Goal: Task Accomplishment & Management: Use online tool/utility

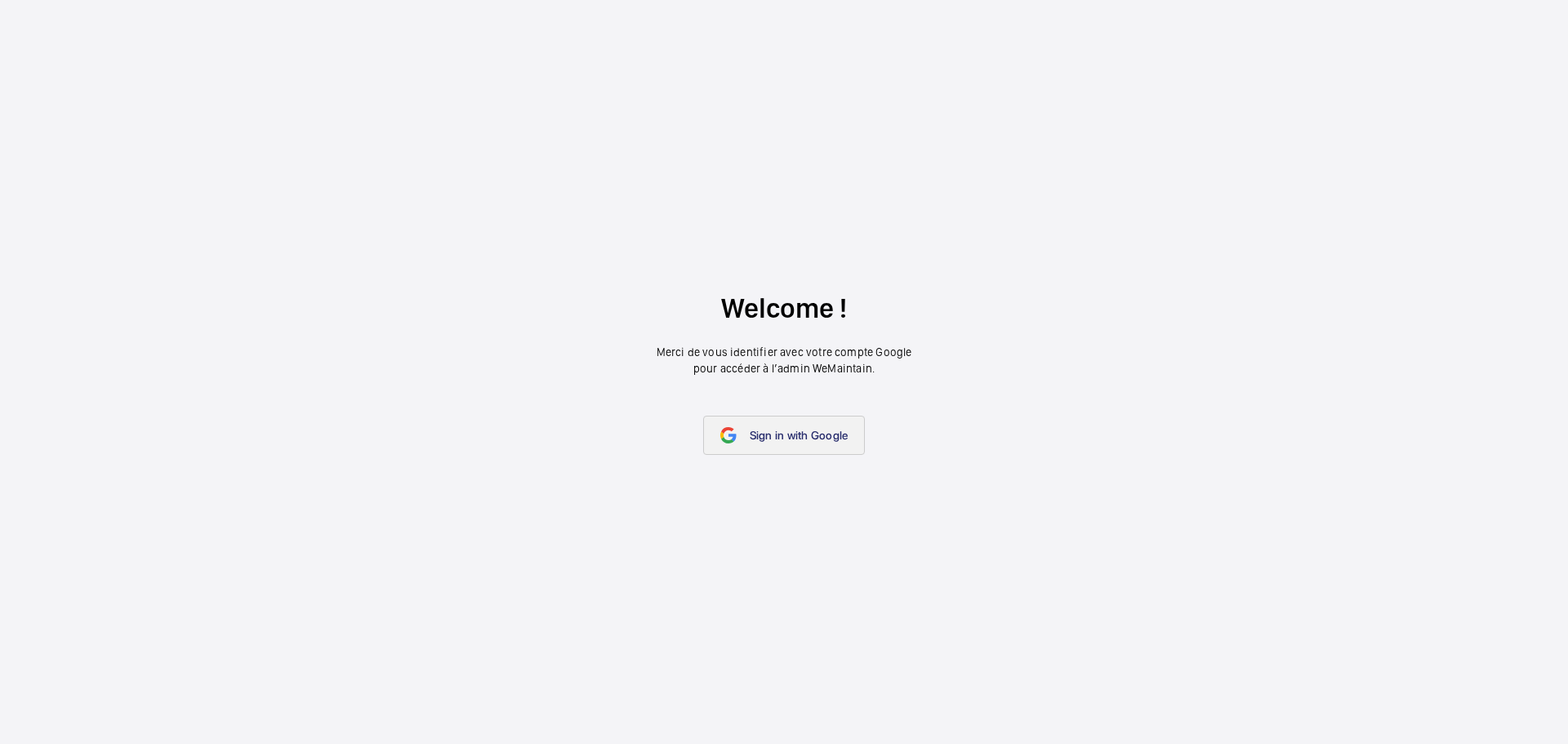
click at [796, 435] on span "Sign in with Google" at bounding box center [799, 435] width 99 height 13
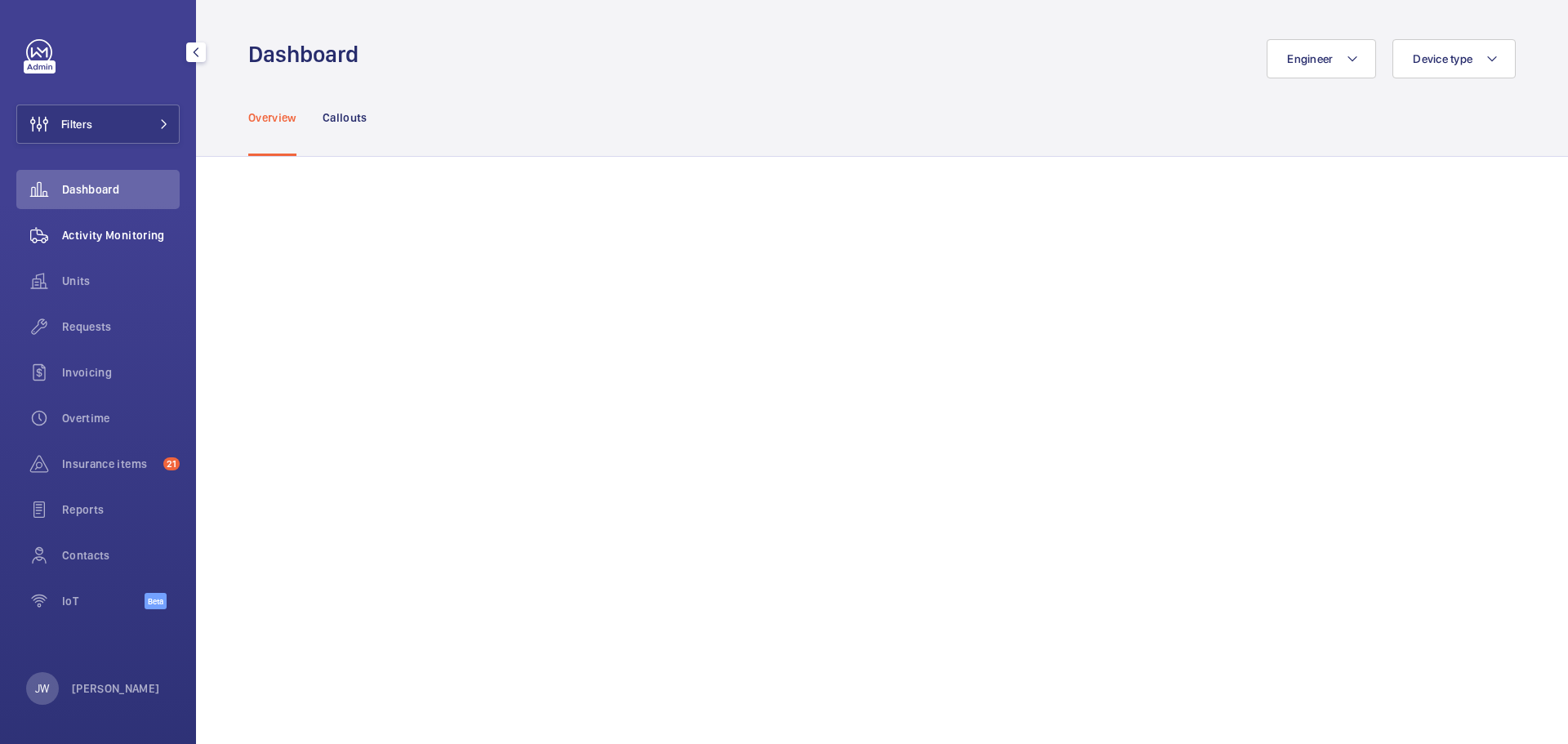
click at [148, 235] on span "Activity Monitoring" at bounding box center [120, 235] width 118 height 16
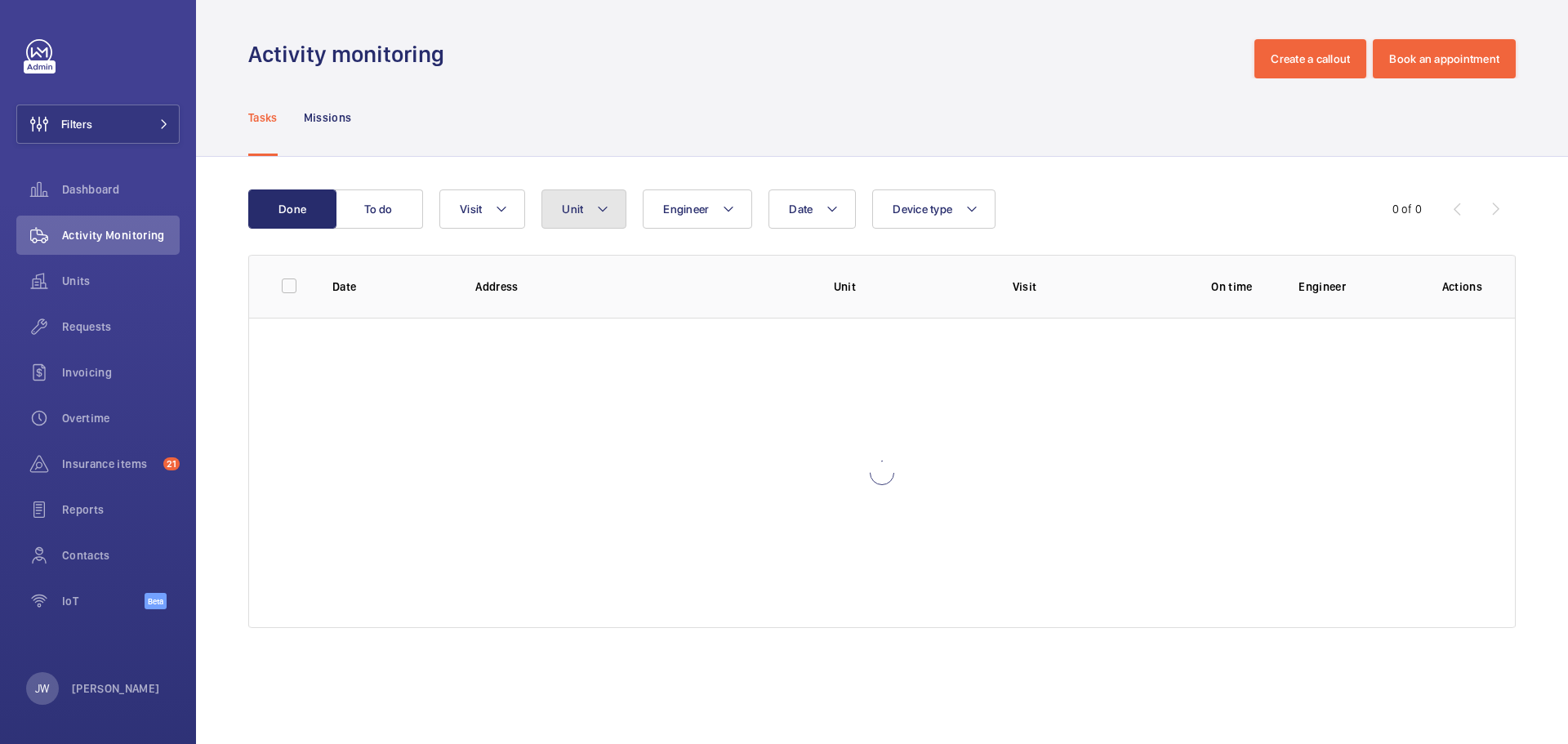
click at [594, 213] on button "Unit" at bounding box center [583, 210] width 85 height 40
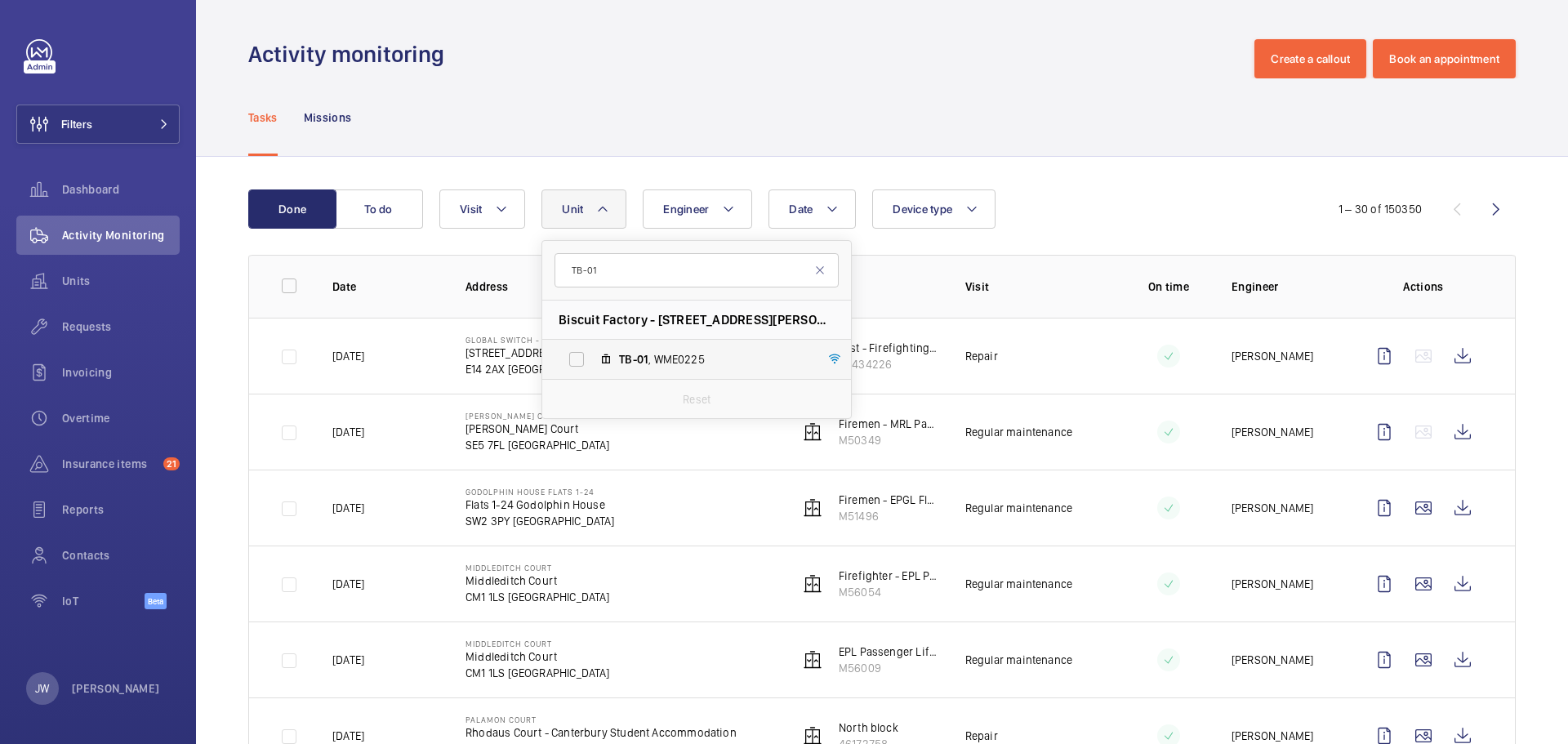
type input "TB-01"
click at [645, 356] on span "TB-01" at bounding box center [633, 359] width 29 height 13
click at [593, 356] on input "TB-01 , WME0225" at bounding box center [577, 359] width 33 height 33
checkbox input "true"
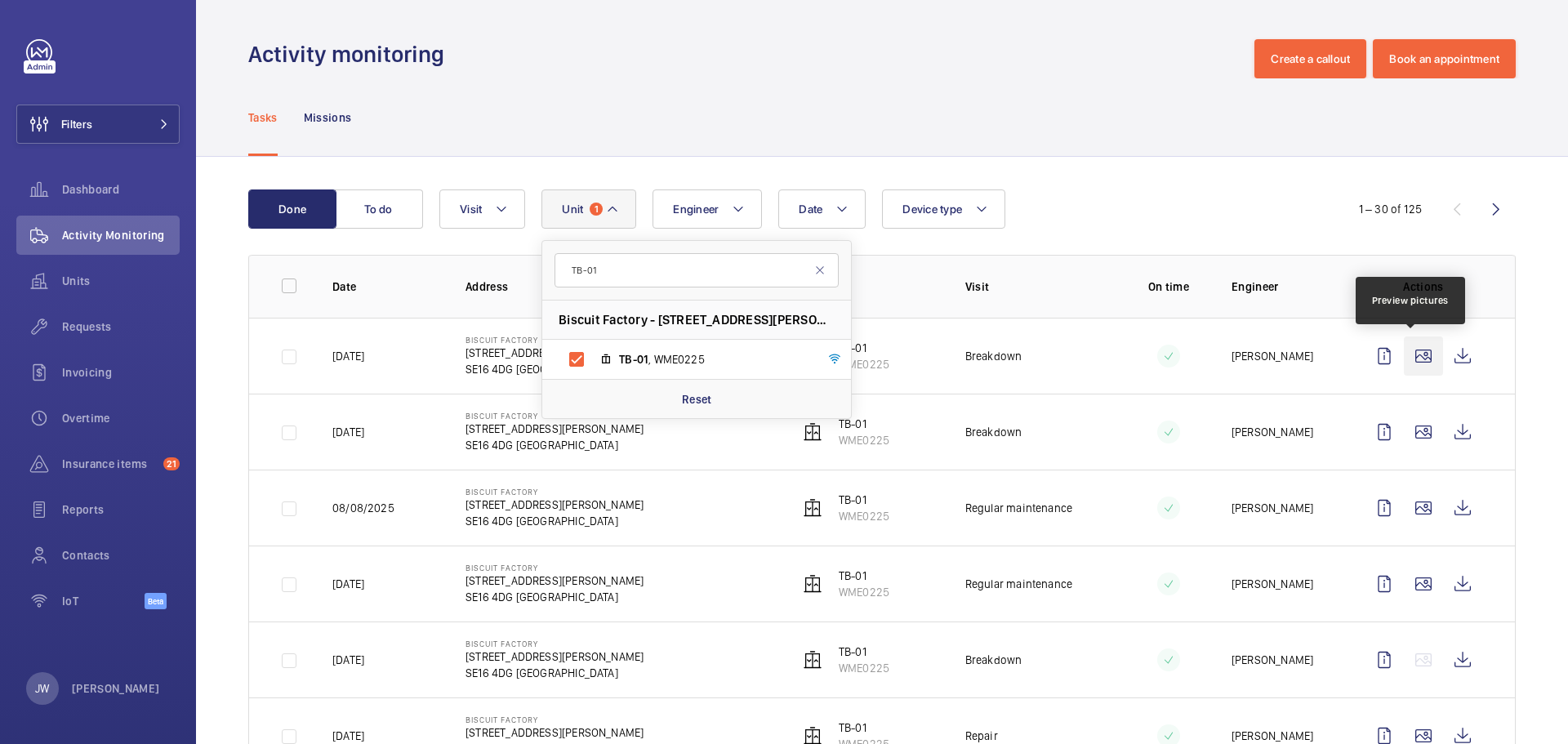
click at [1413, 357] on wm-front-icon-button at bounding box center [1424, 357] width 40 height 40
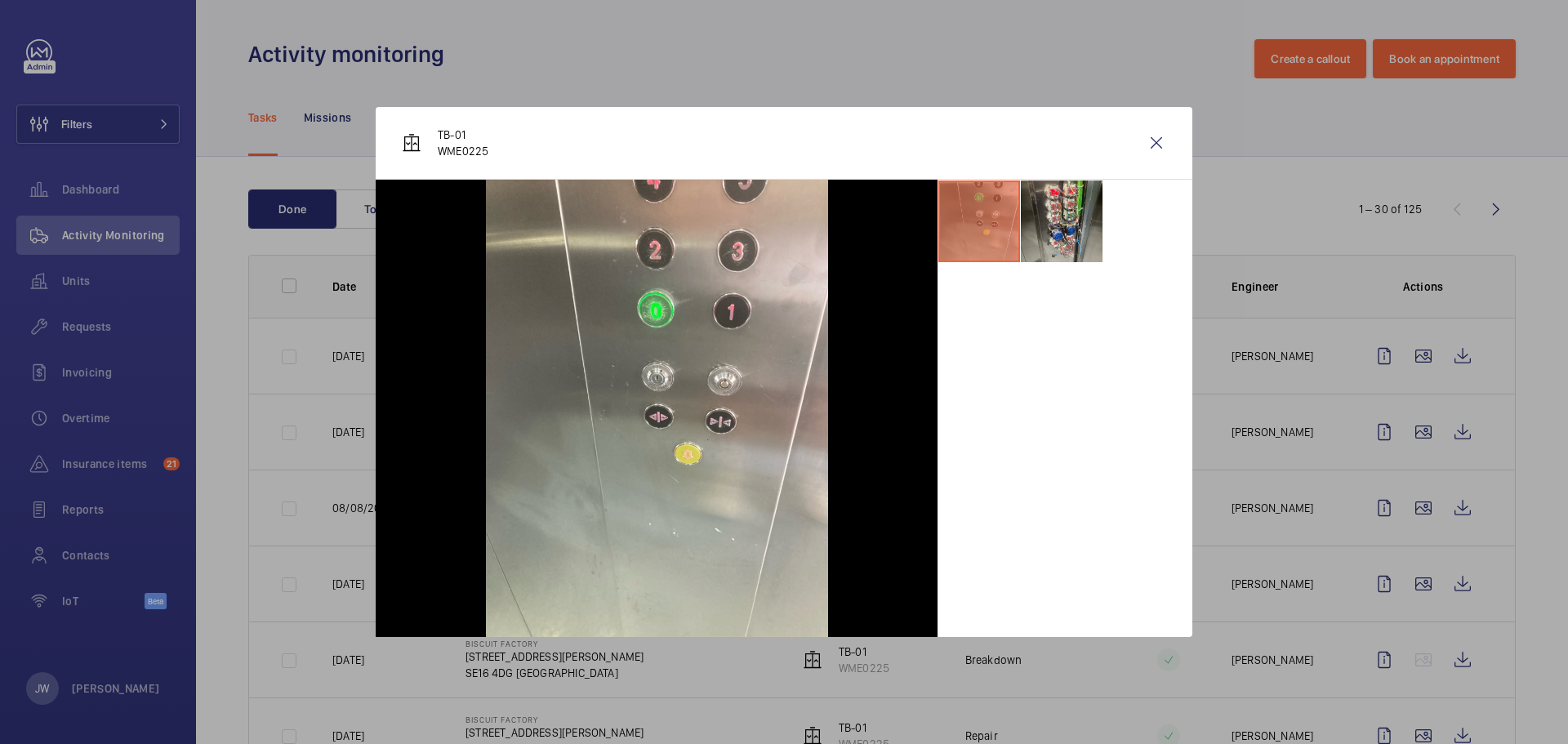
click at [1310, 400] on div at bounding box center [784, 372] width 1568 height 744
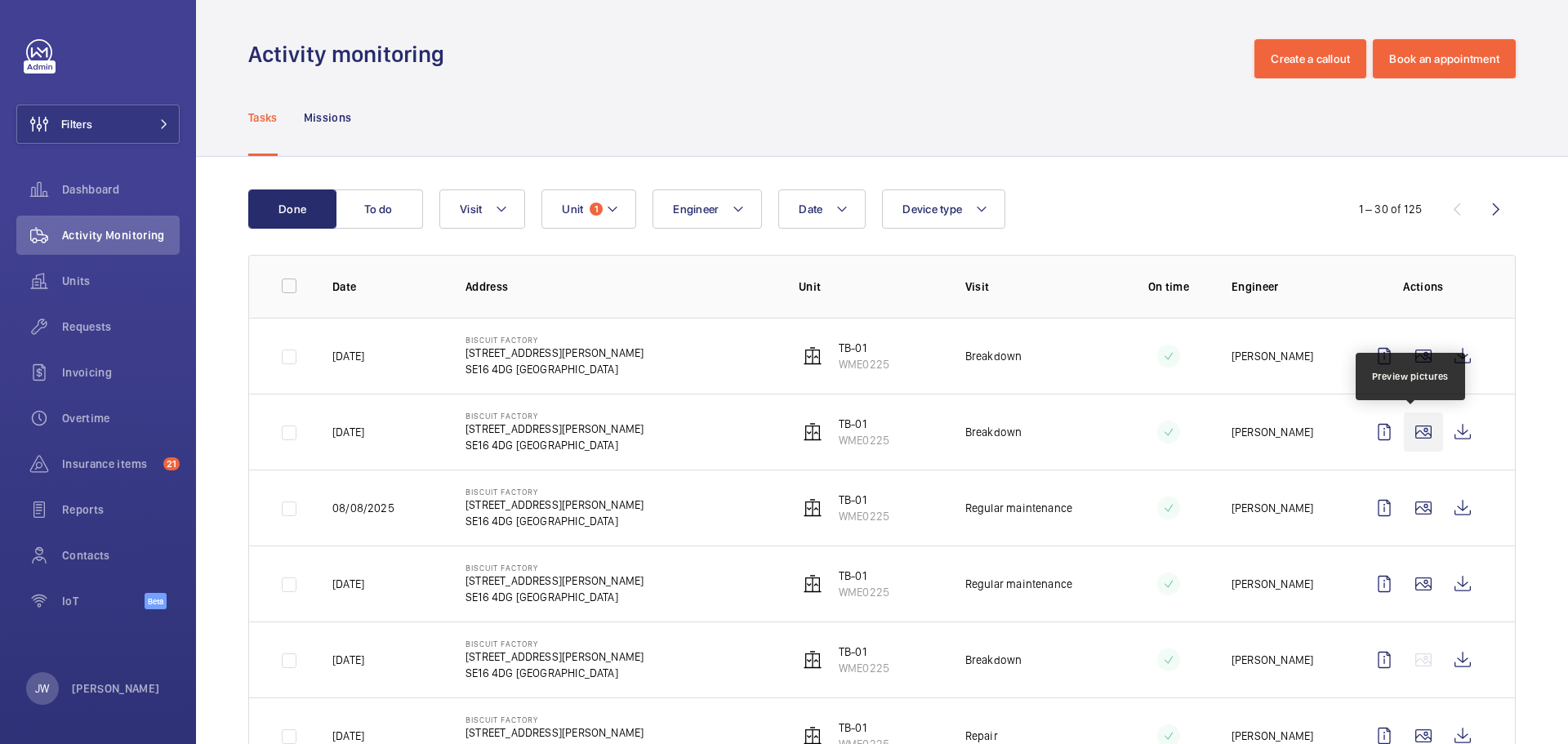
click at [1415, 436] on wm-front-icon-button at bounding box center [1424, 432] width 40 height 40
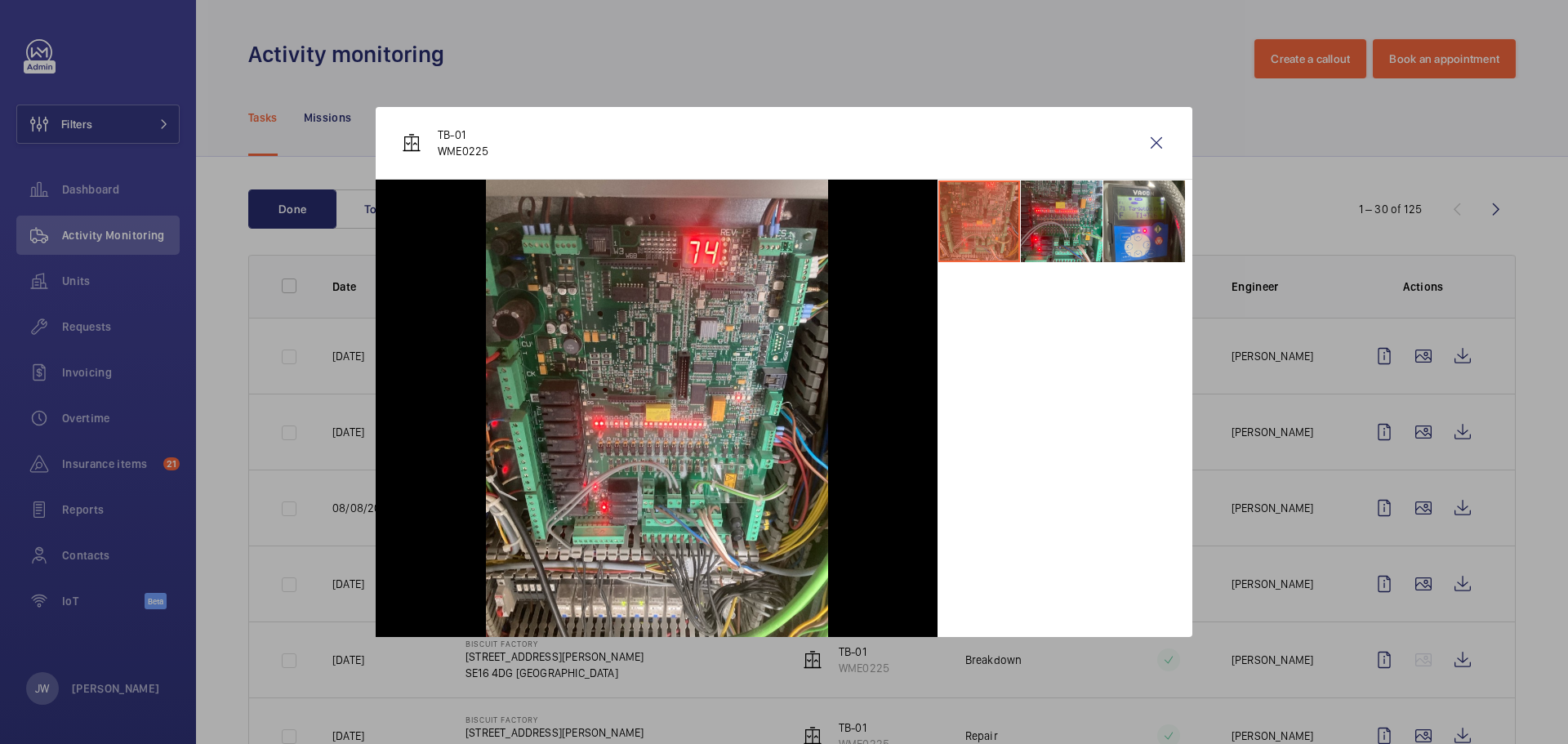
click at [1306, 424] on div at bounding box center [784, 372] width 1568 height 744
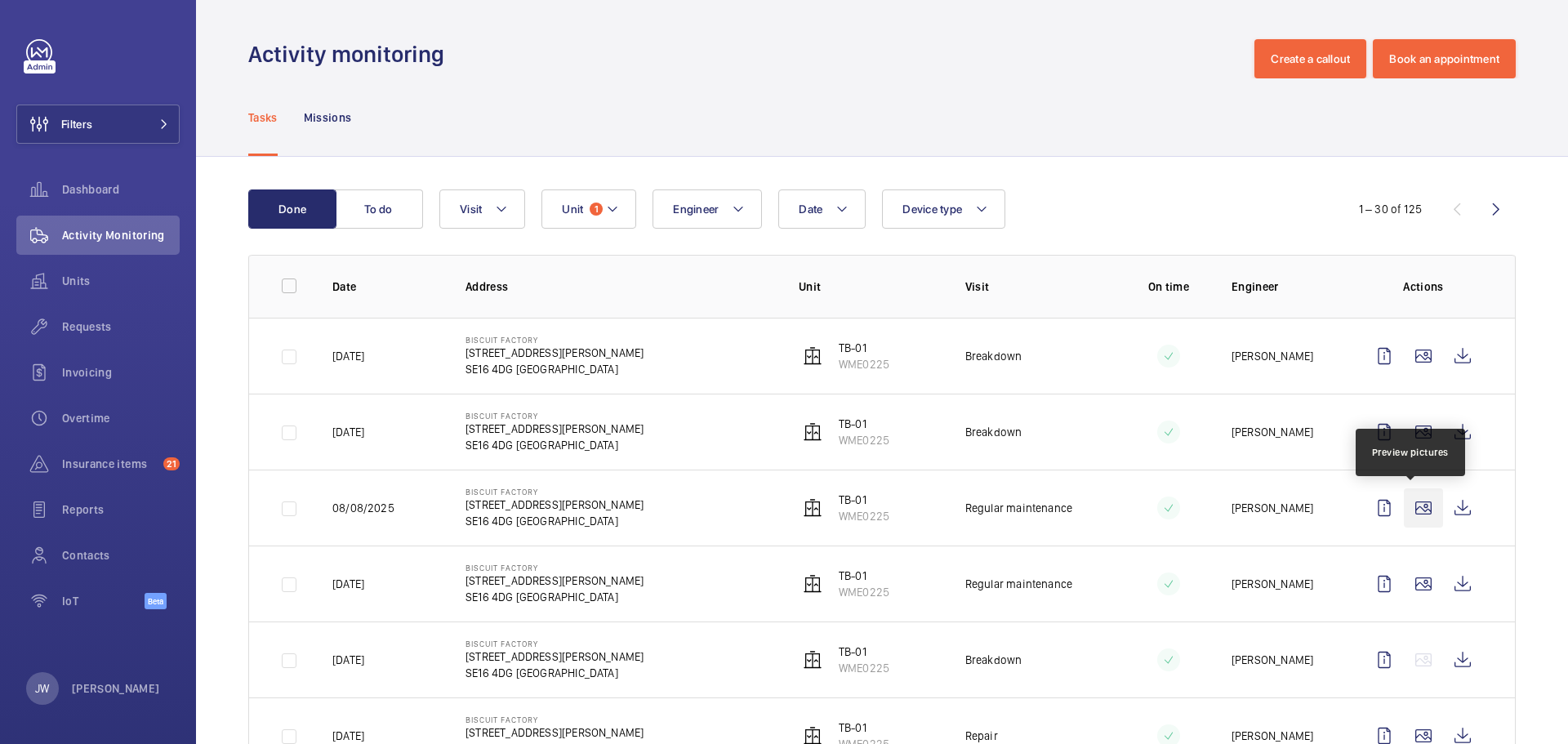
click at [1418, 508] on wm-front-icon-button at bounding box center [1424, 508] width 40 height 40
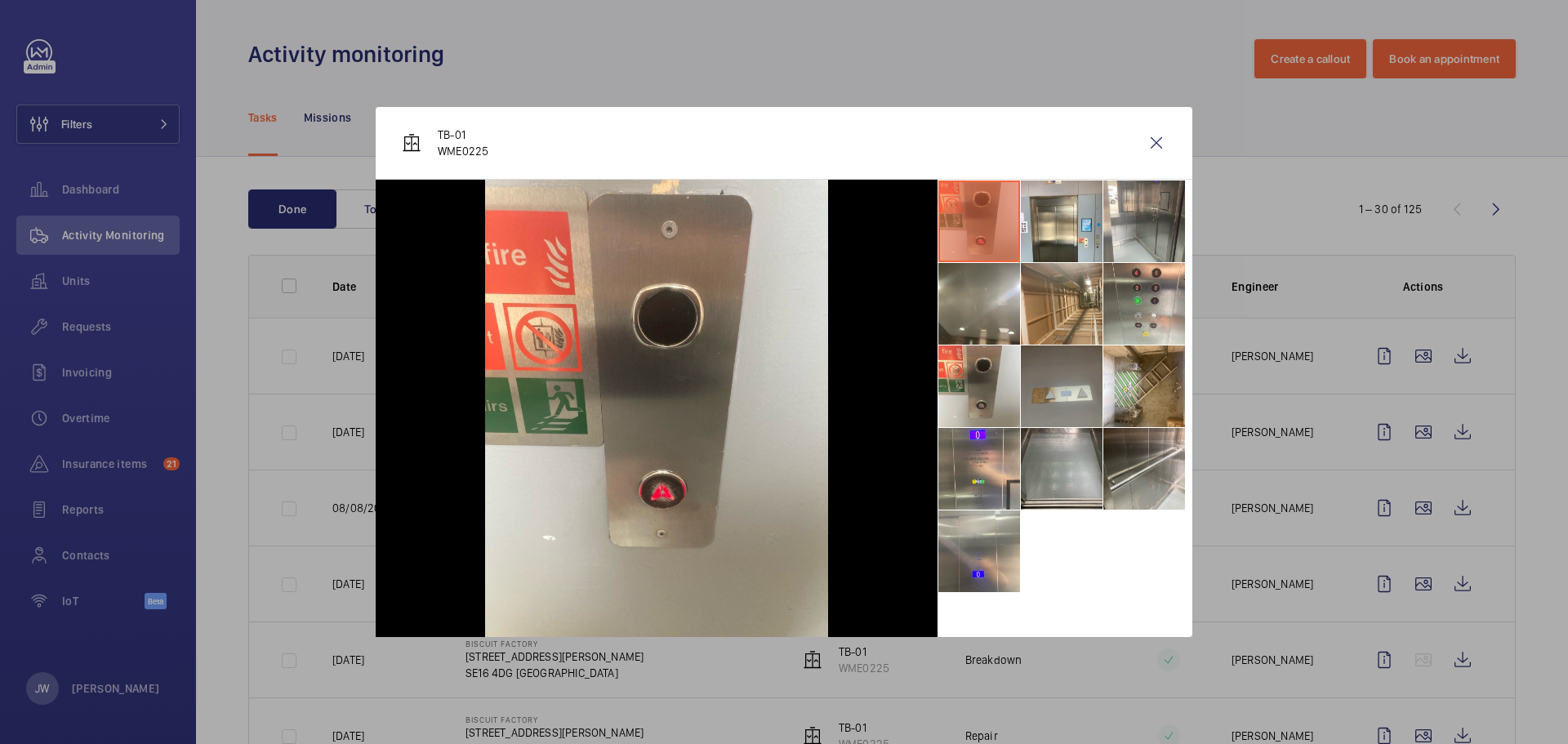
click at [1077, 370] on li at bounding box center [1061, 386] width 82 height 82
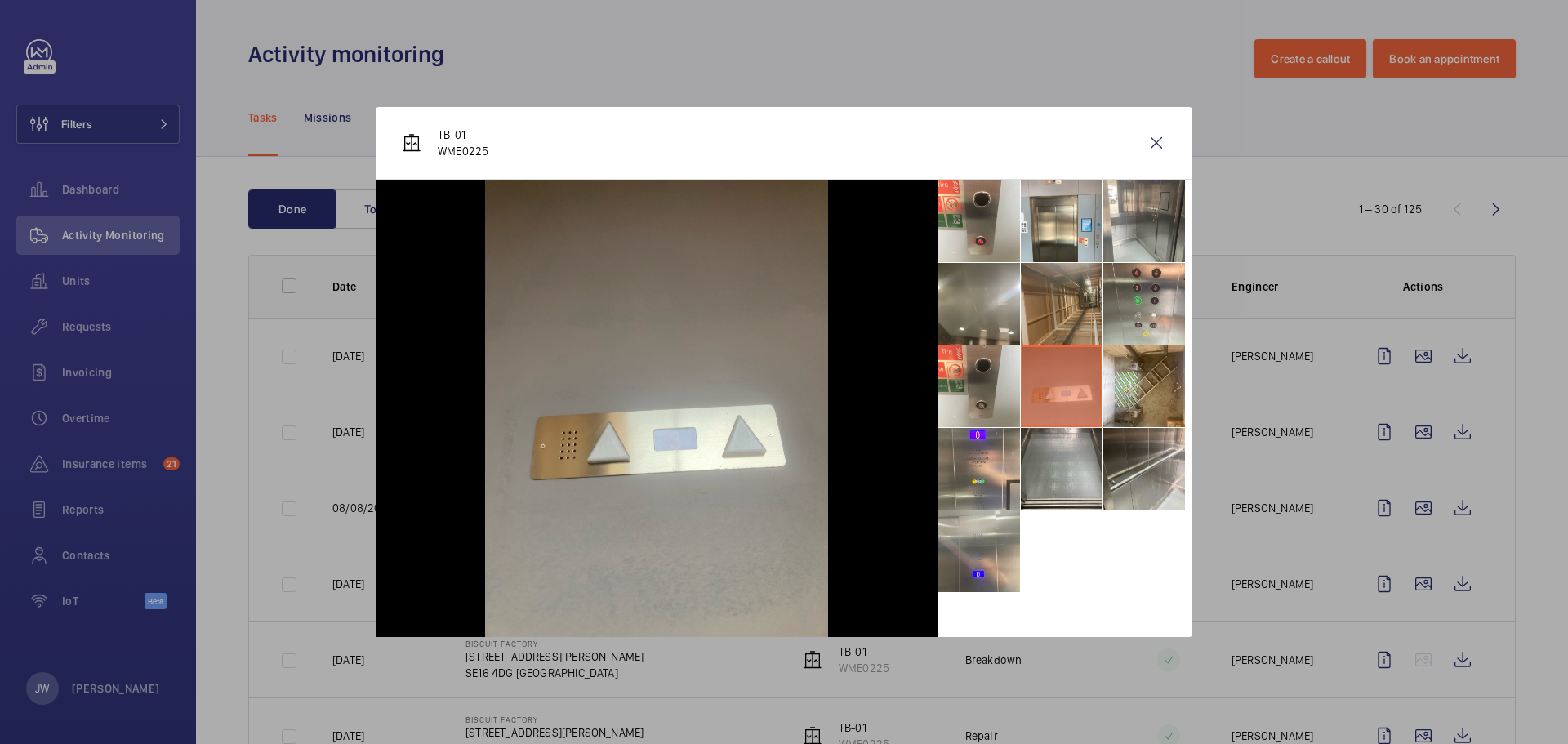
click at [1072, 320] on li at bounding box center [1061, 303] width 82 height 82
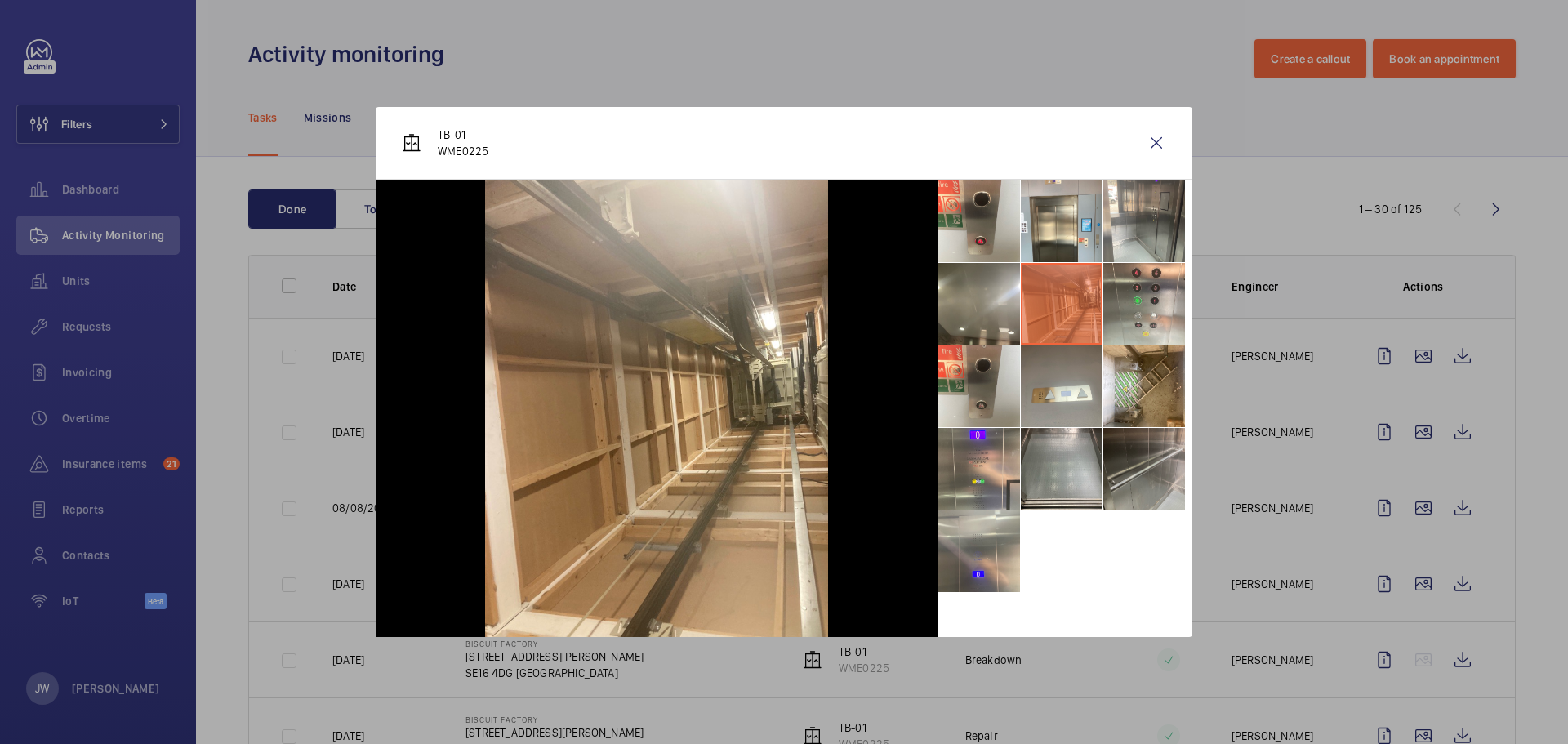
click at [1144, 451] on li at bounding box center [1144, 468] width 82 height 82
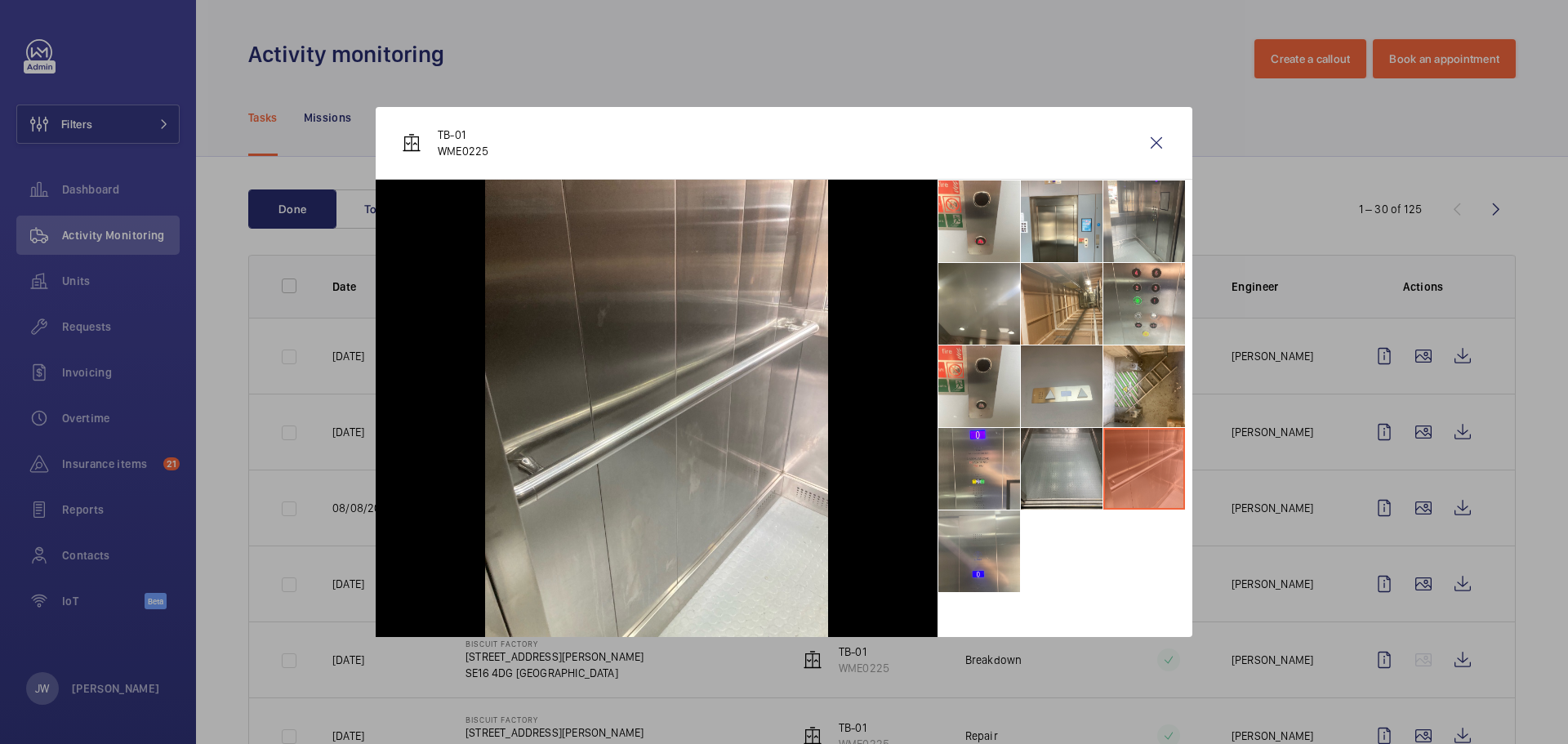
click at [1211, 429] on div at bounding box center [784, 372] width 1568 height 744
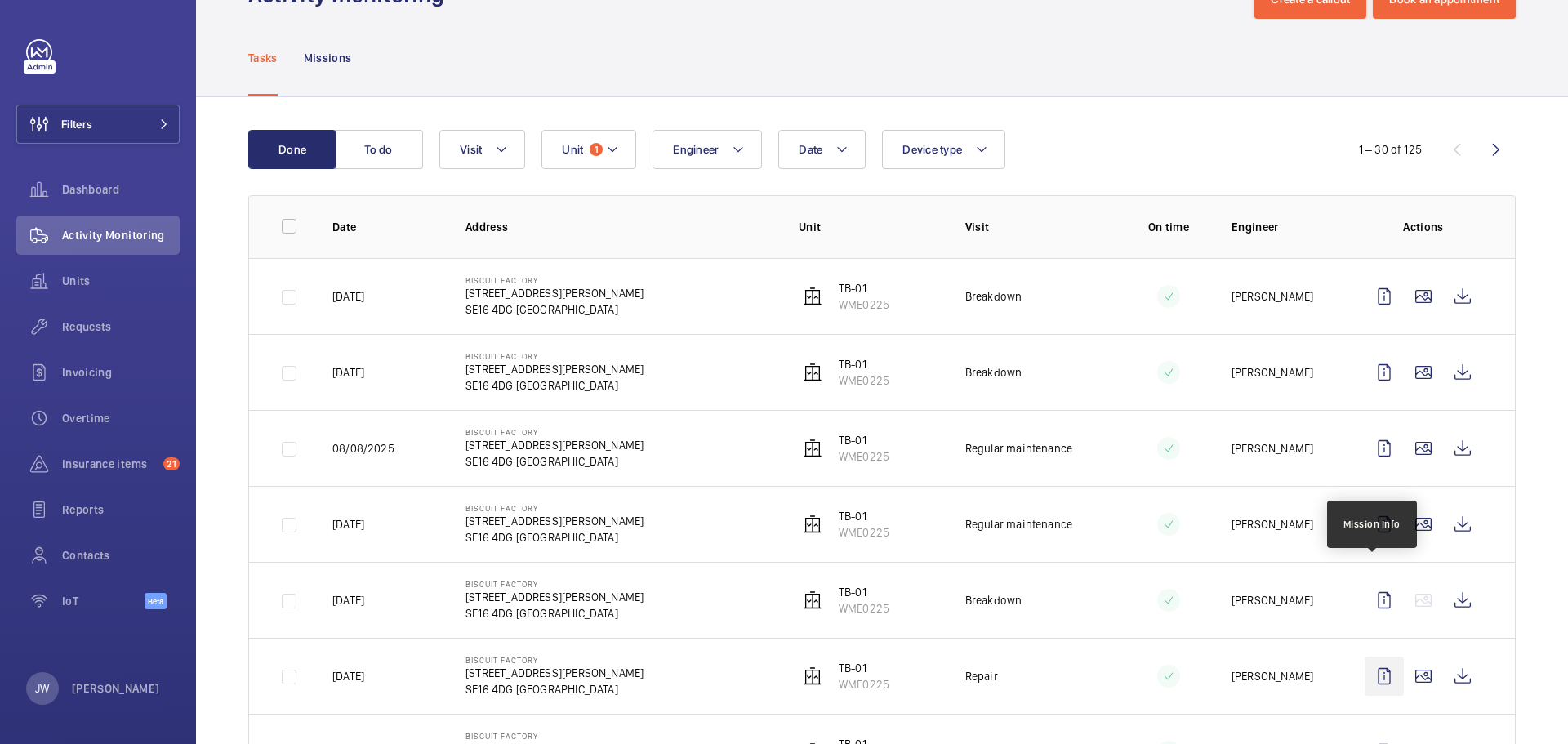
scroll to position [163, 0]
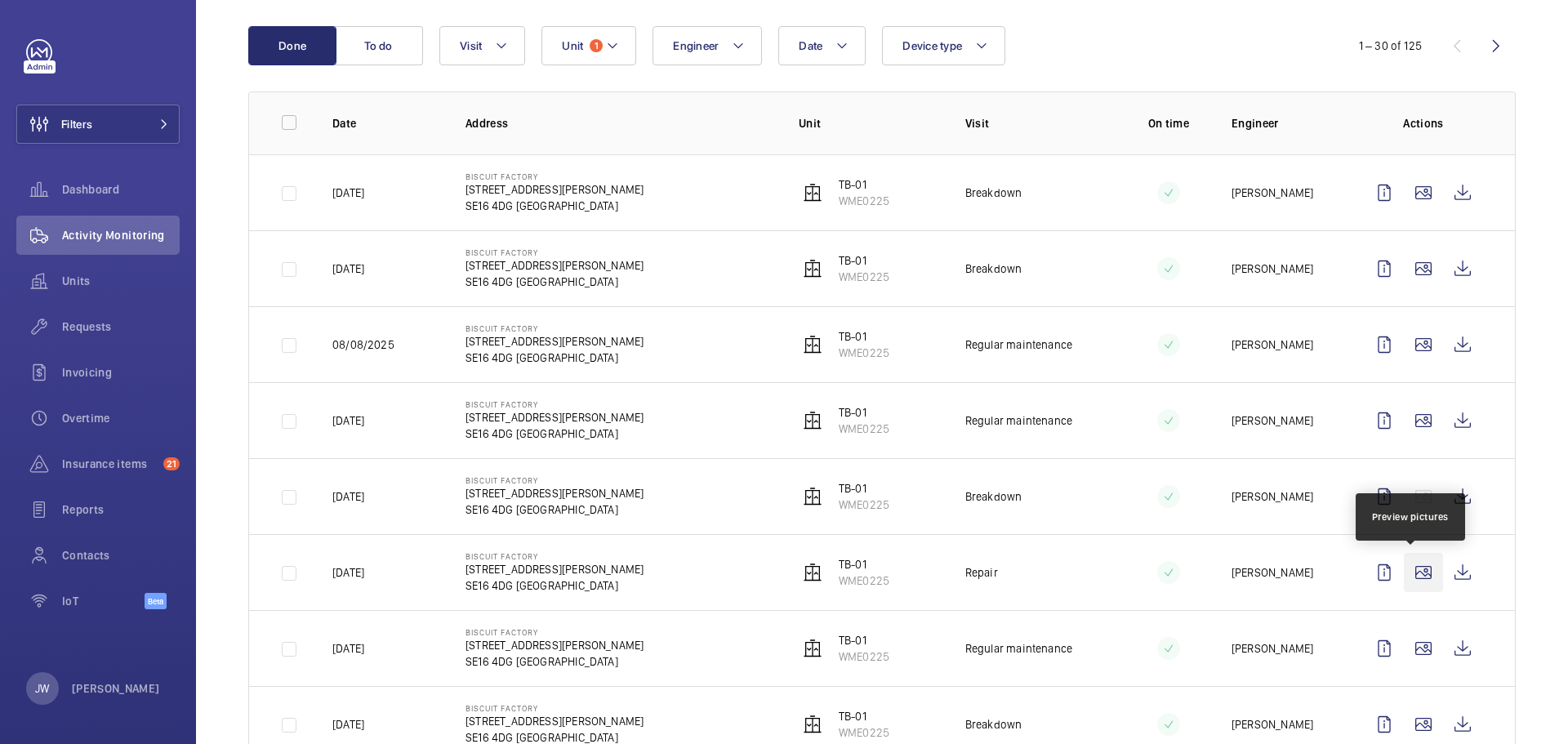
click at [1413, 577] on wm-front-icon-button at bounding box center [1424, 572] width 40 height 40
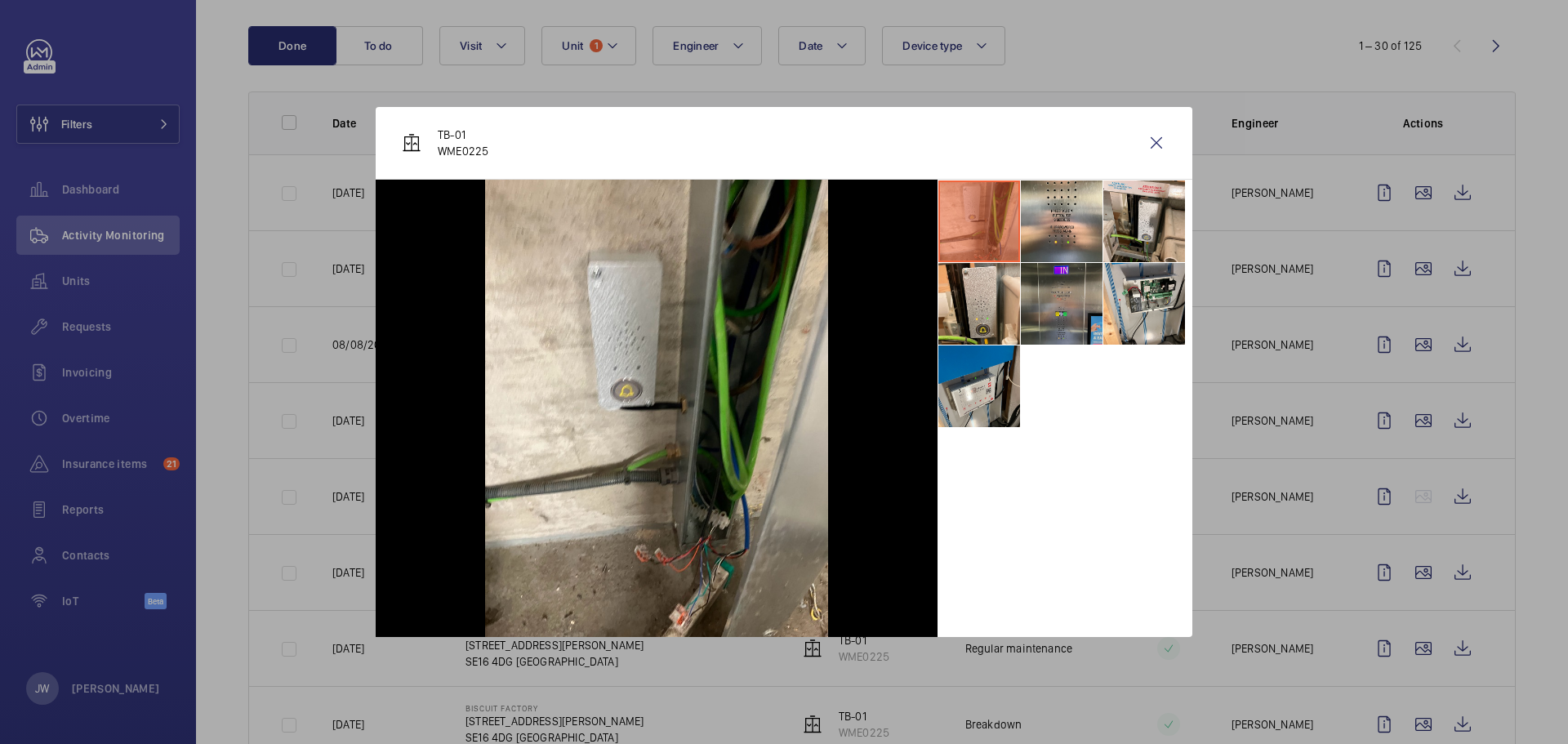
click at [1077, 320] on li at bounding box center [1061, 303] width 82 height 82
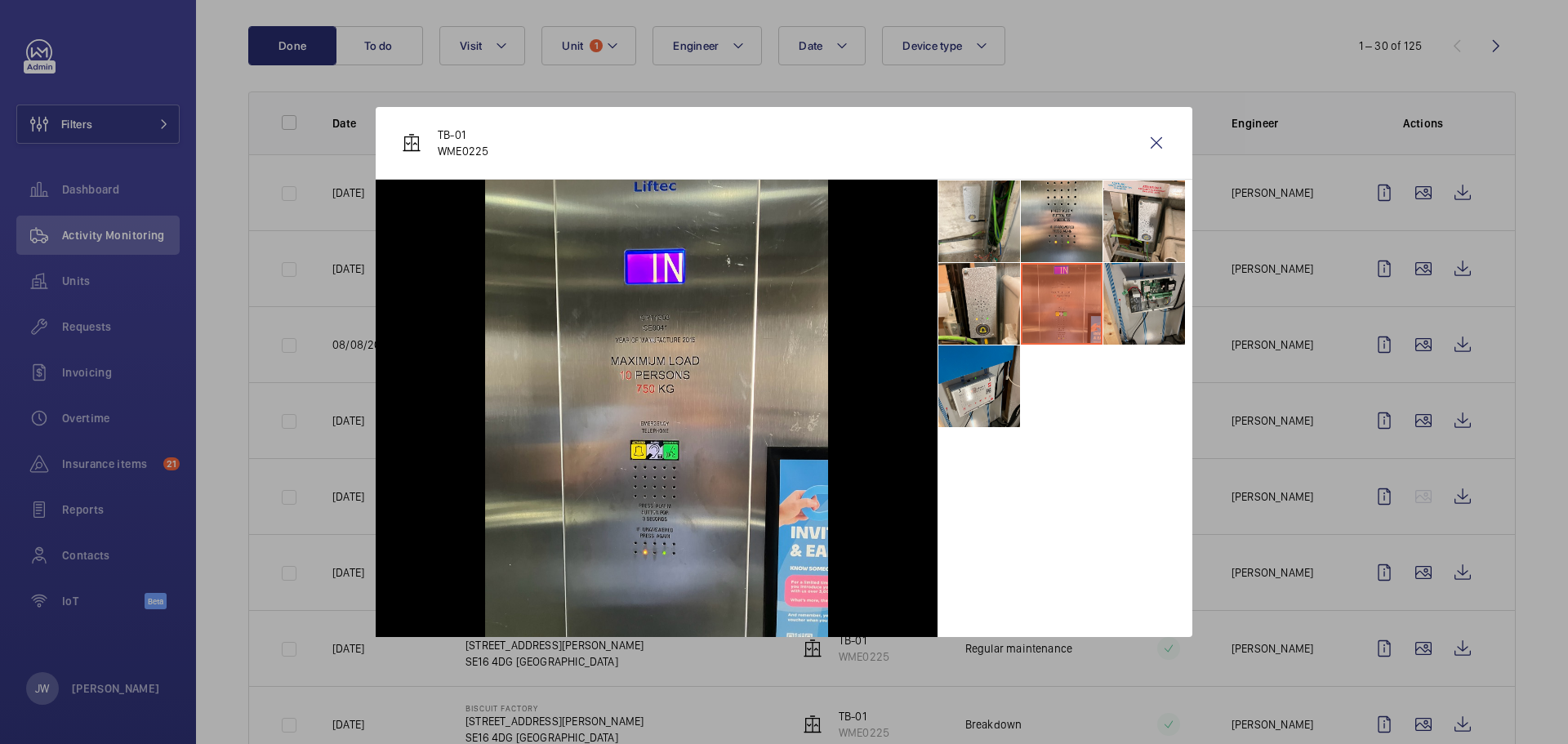
click at [1146, 290] on li at bounding box center [1144, 303] width 82 height 82
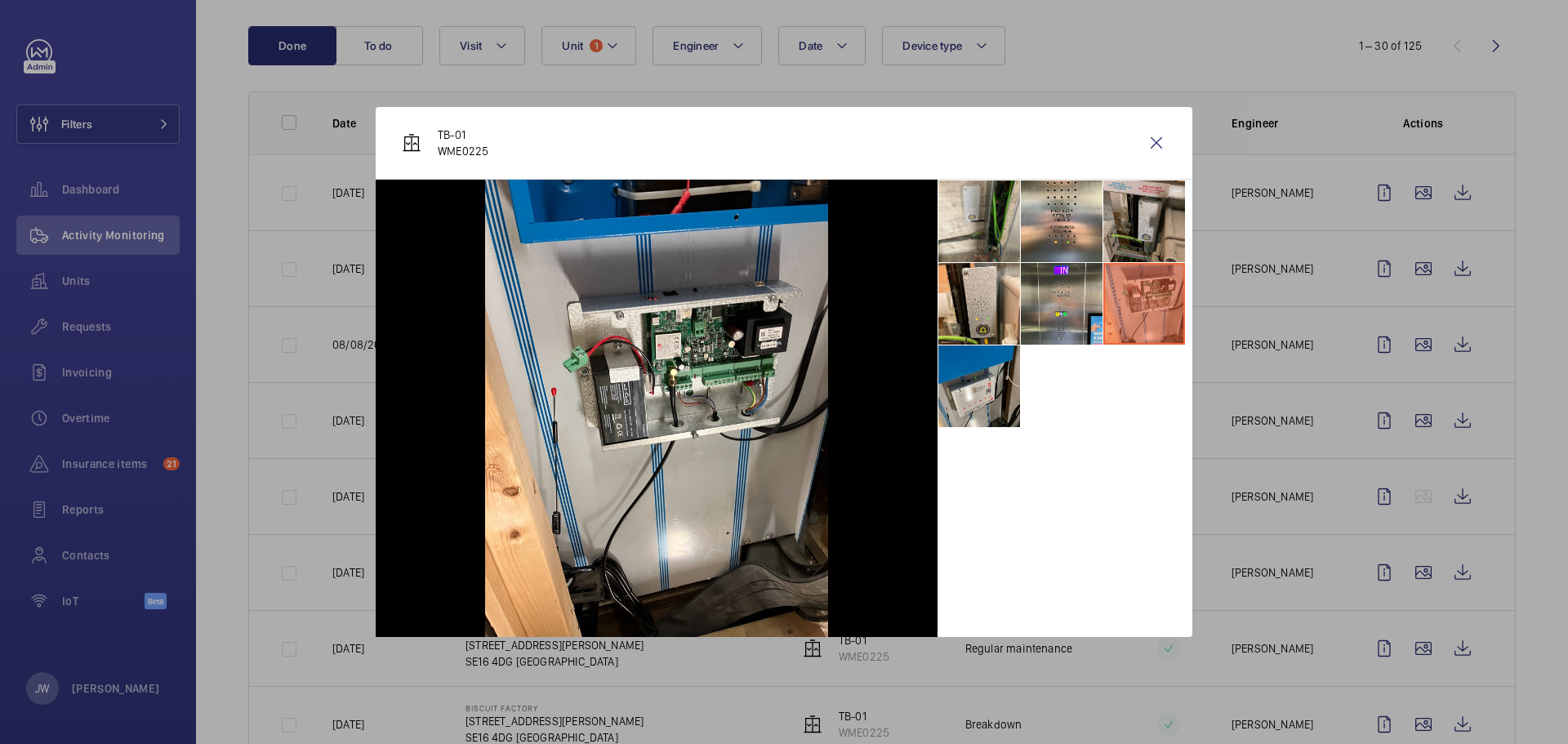
click at [1126, 246] on li at bounding box center [1144, 221] width 82 height 82
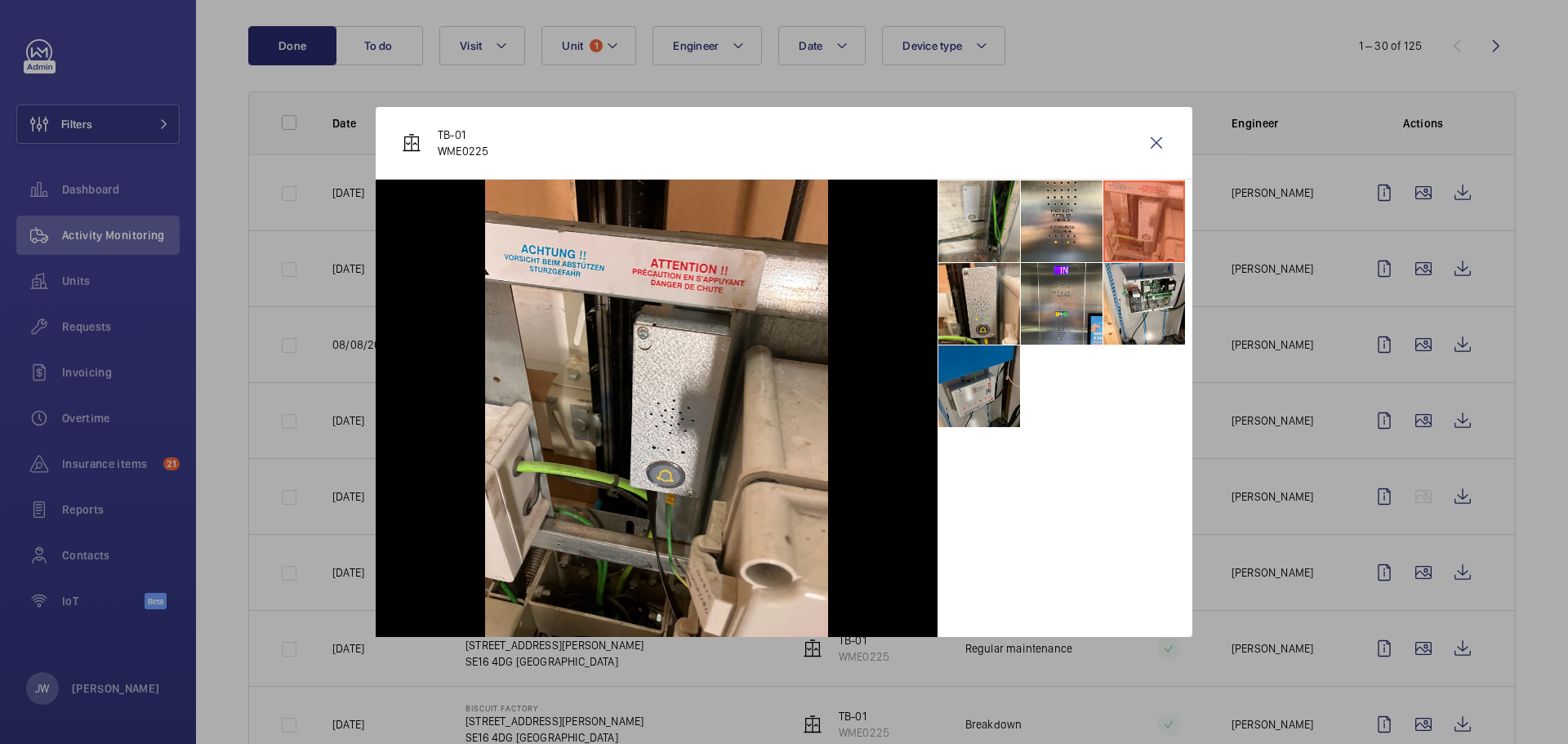
click at [1011, 359] on li at bounding box center [979, 386] width 82 height 82
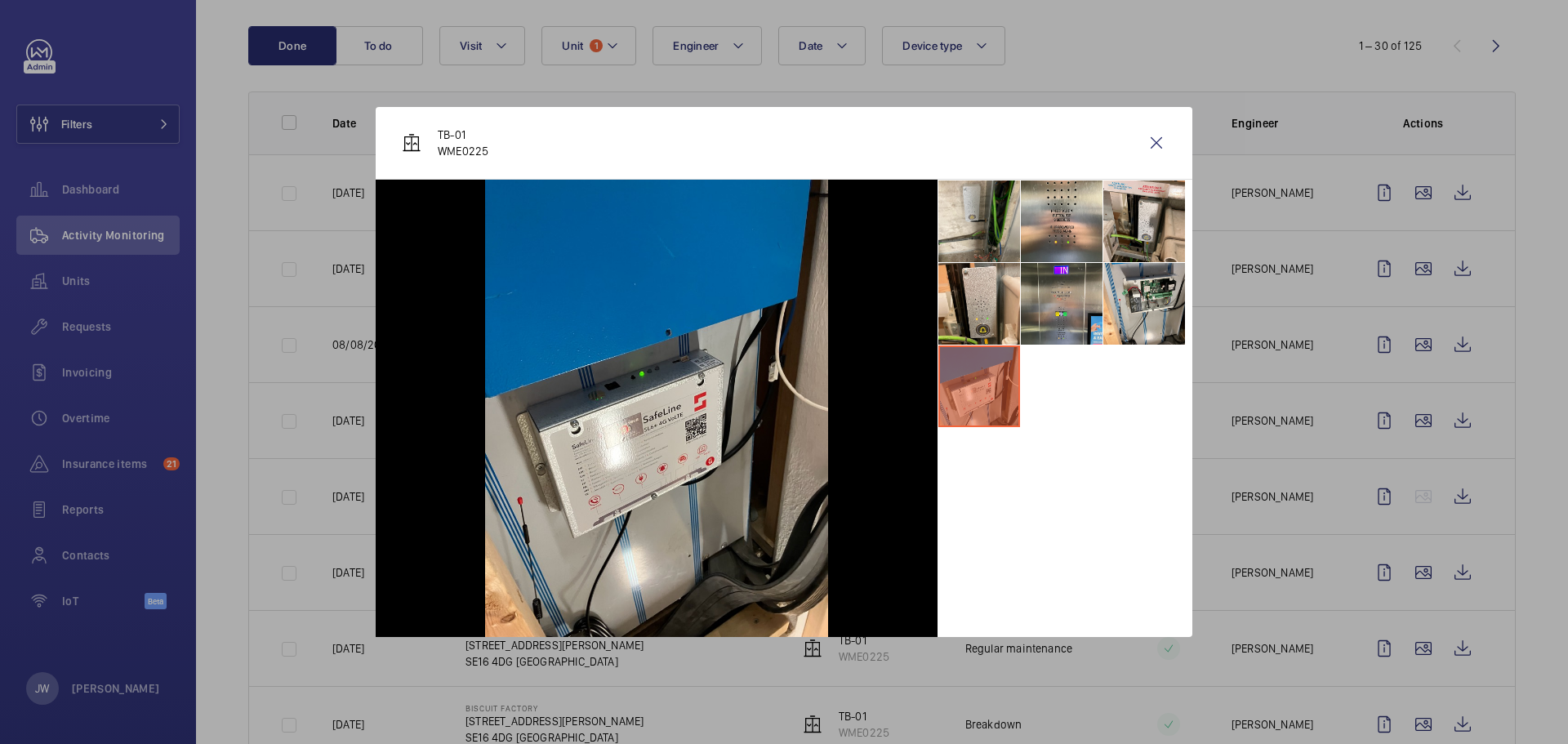
click at [1281, 393] on div at bounding box center [784, 372] width 1568 height 744
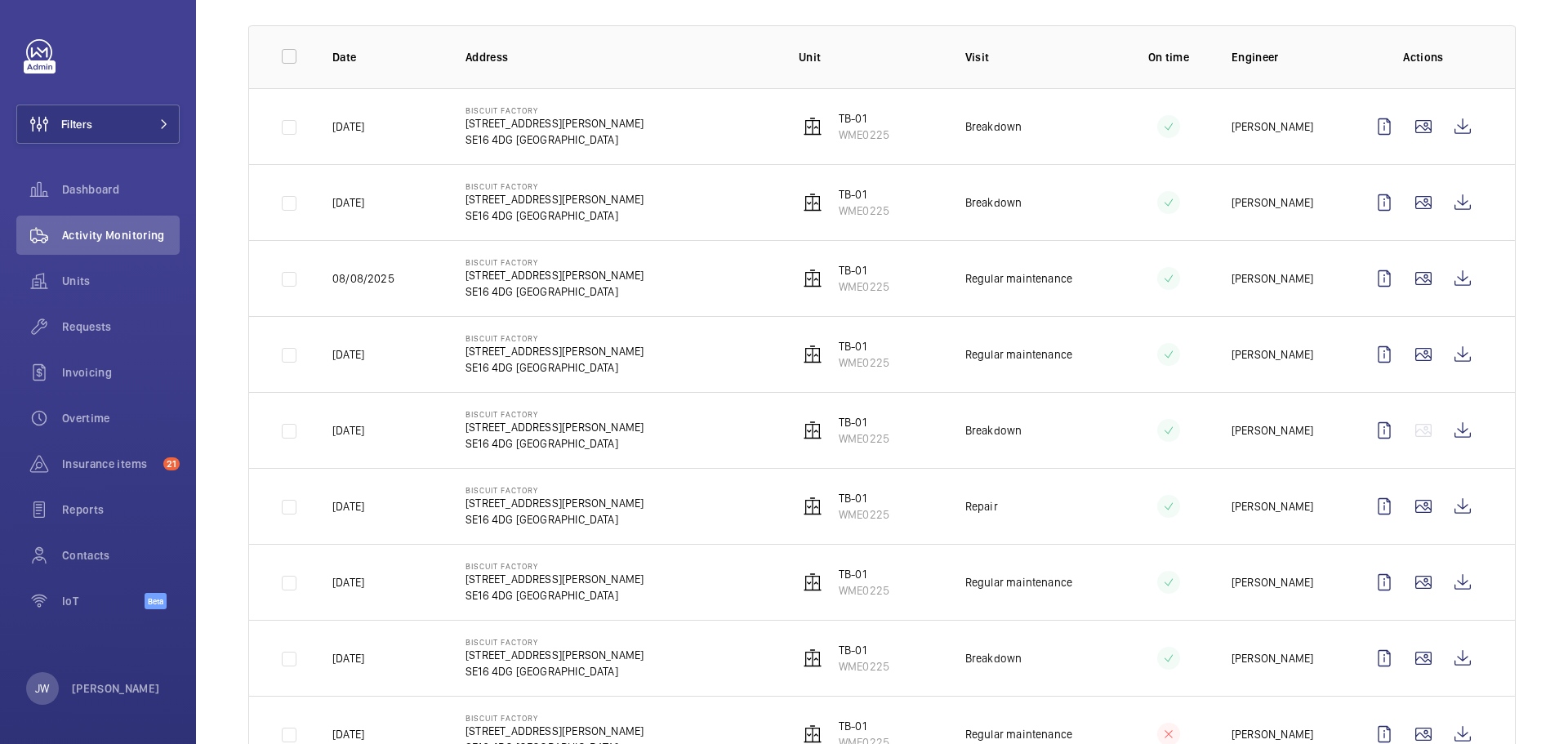
scroll to position [326, 0]
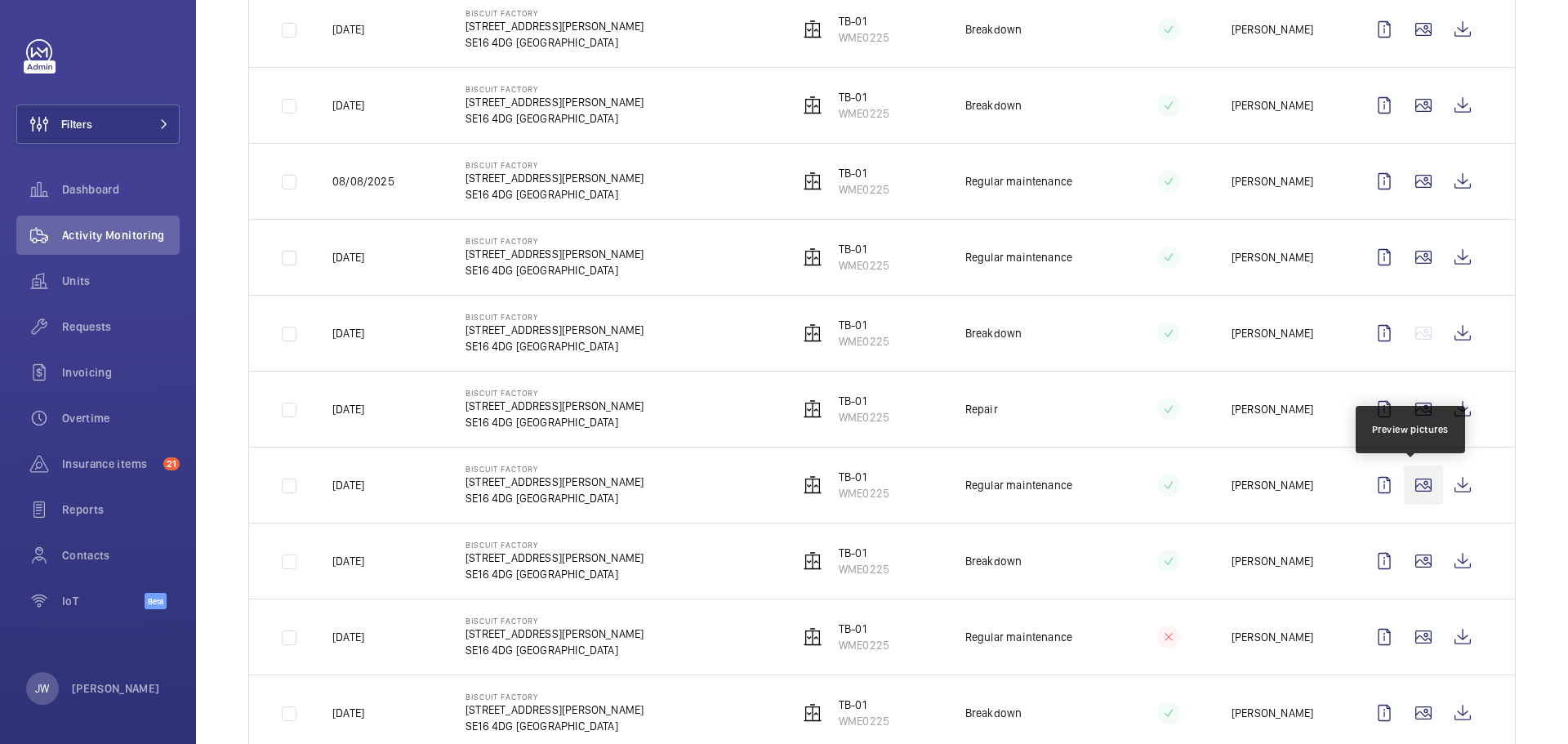
click at [1406, 486] on wm-front-icon-button at bounding box center [1424, 485] width 40 height 40
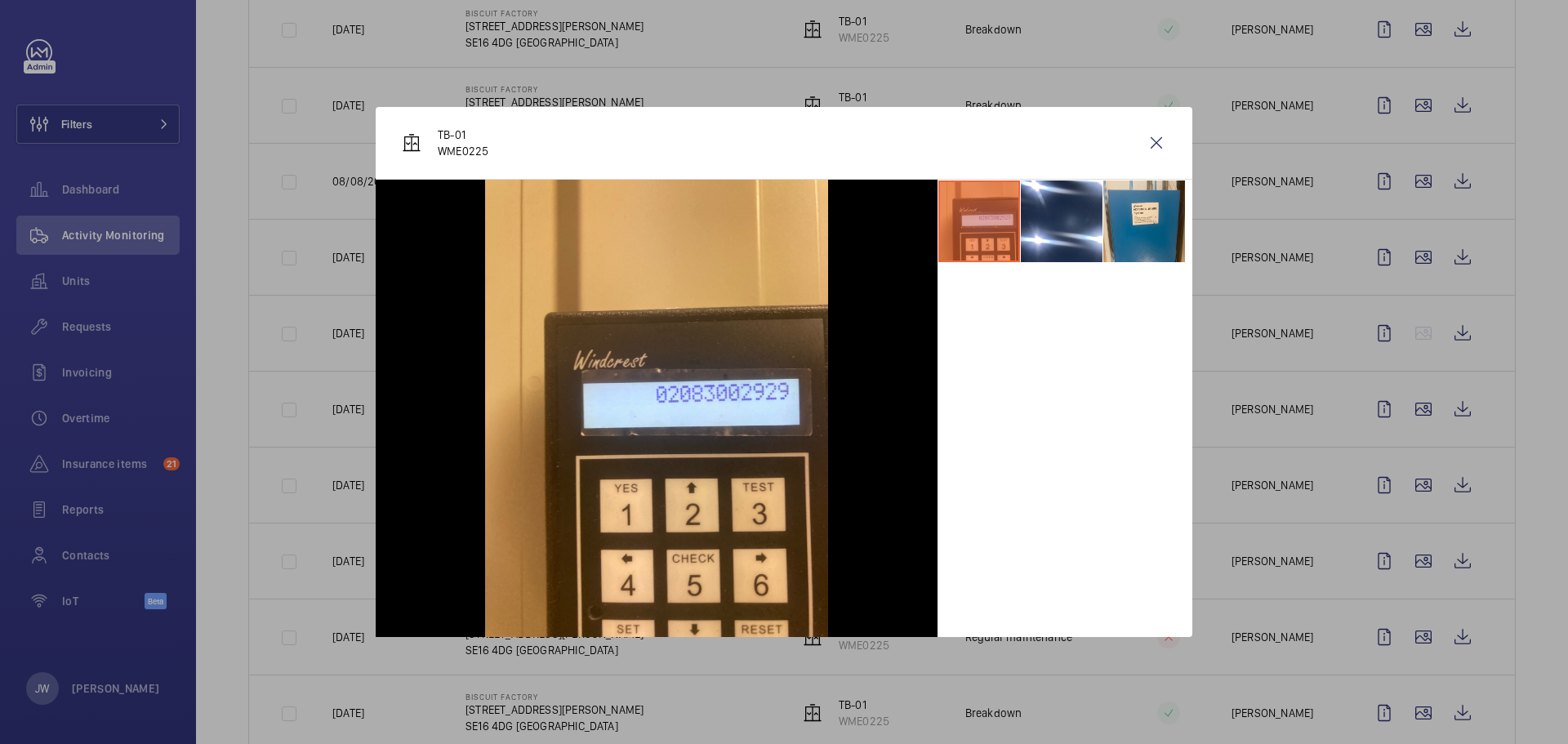
click at [1422, 548] on div at bounding box center [784, 372] width 1568 height 744
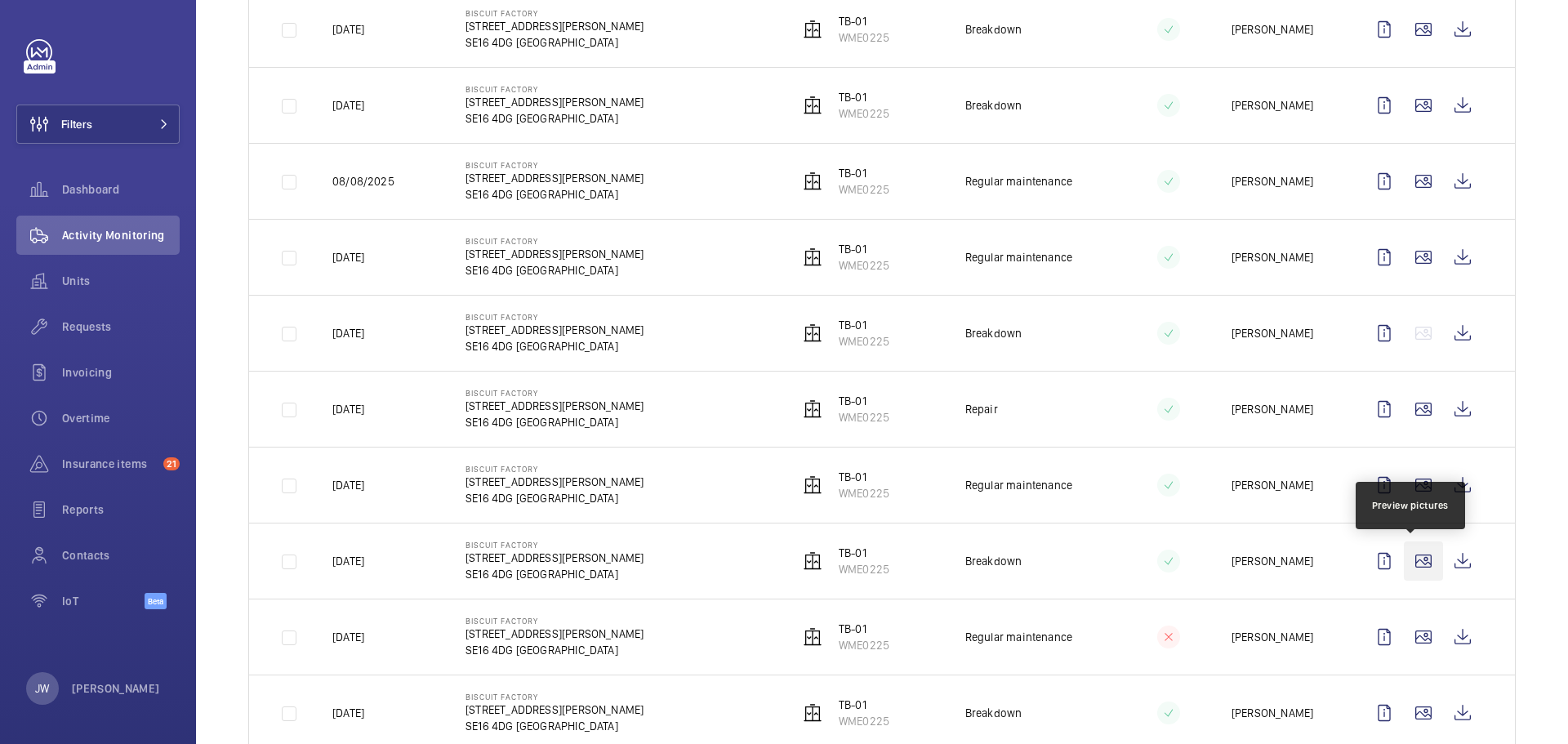
click at [1418, 563] on wm-front-icon-button at bounding box center [1424, 561] width 40 height 40
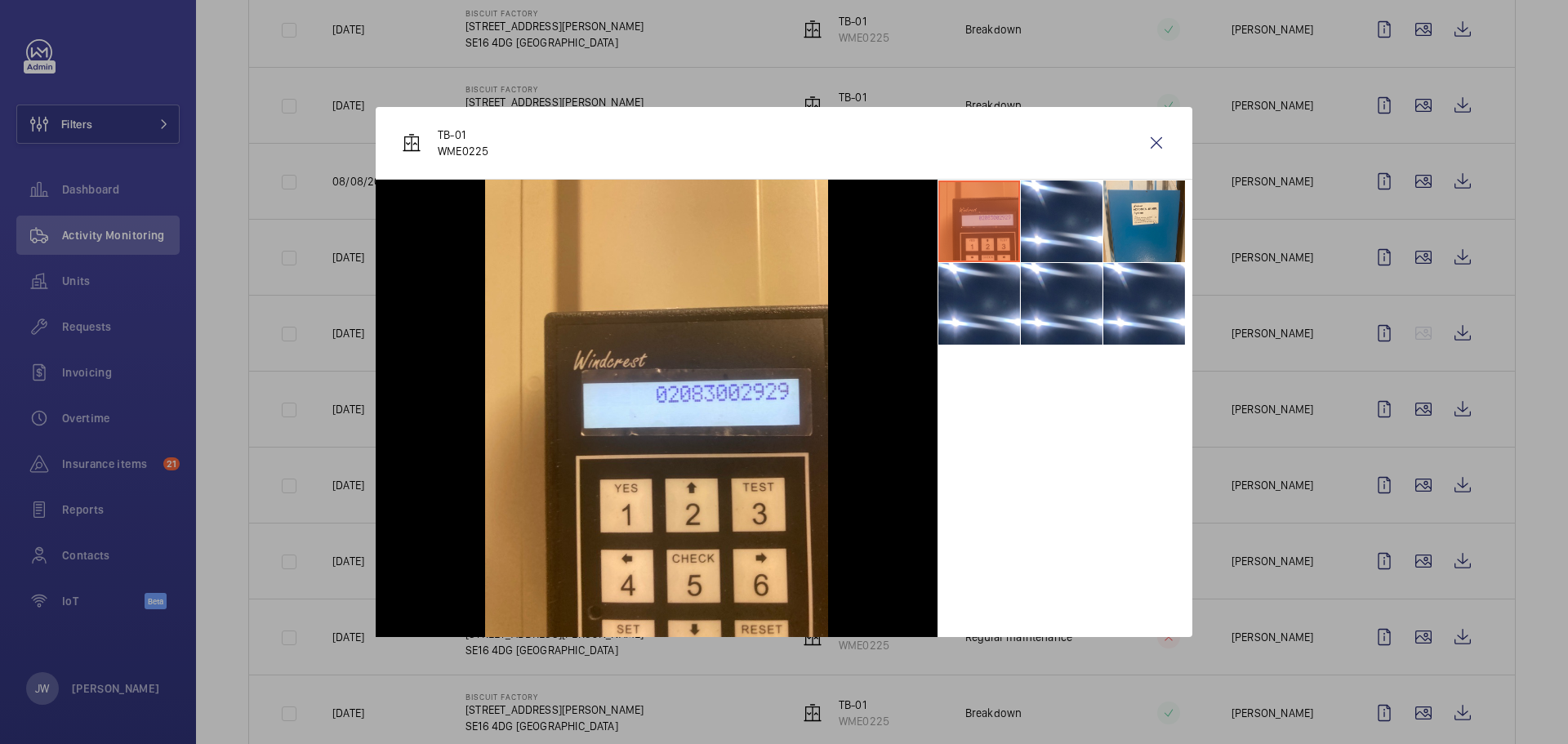
click at [1410, 620] on div at bounding box center [784, 372] width 1568 height 744
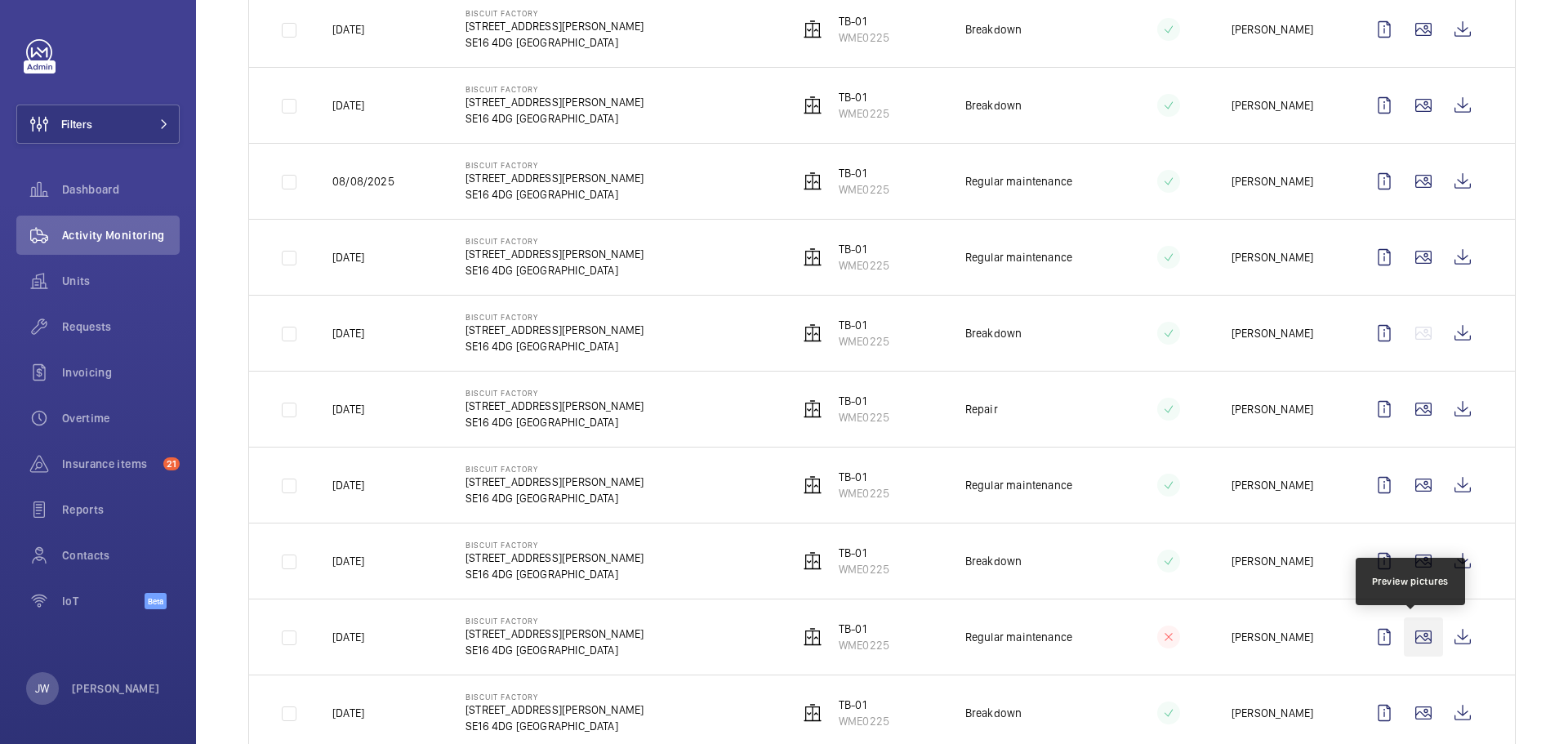
click at [1412, 640] on wm-front-icon-button at bounding box center [1424, 637] width 40 height 40
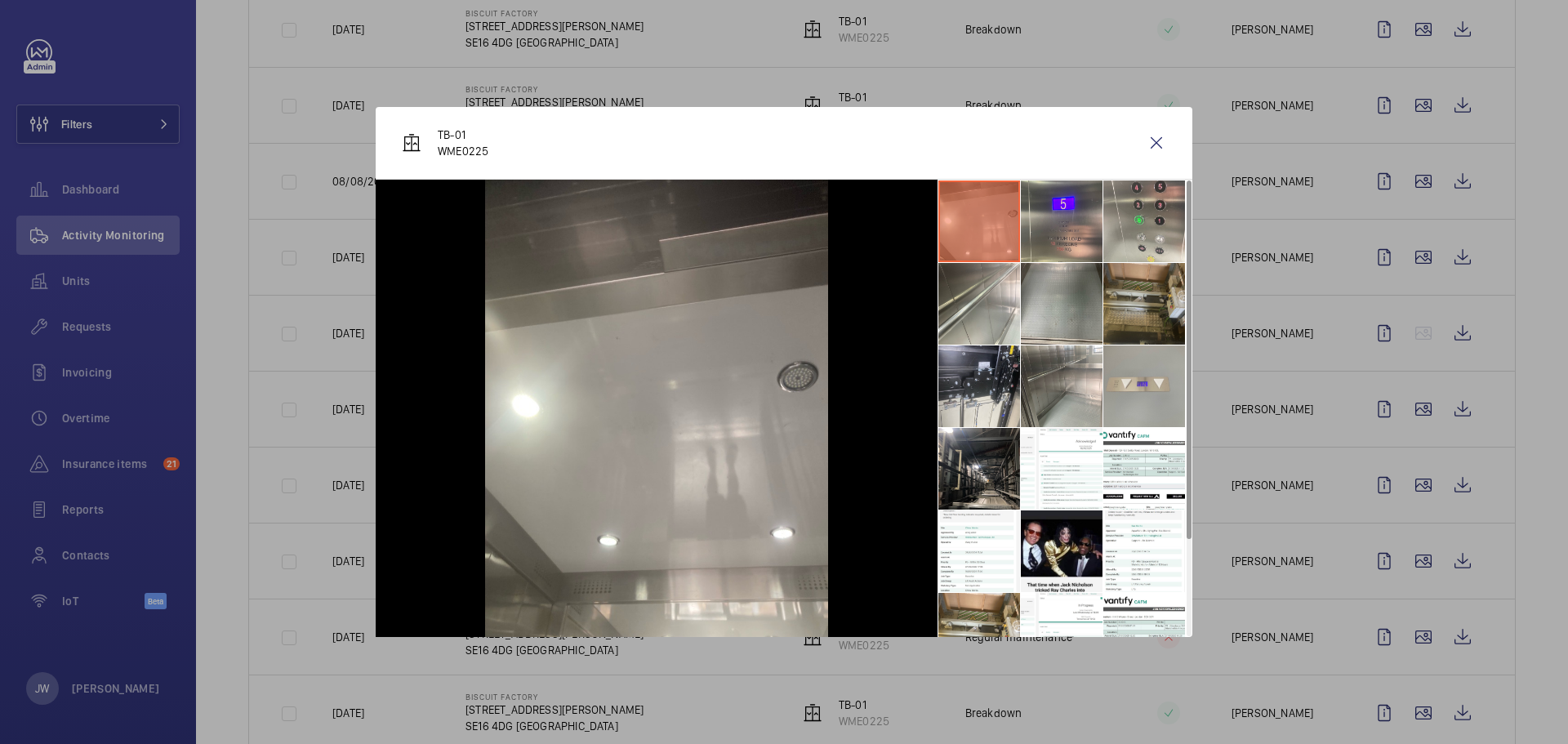
click at [1126, 323] on li at bounding box center [1144, 303] width 82 height 82
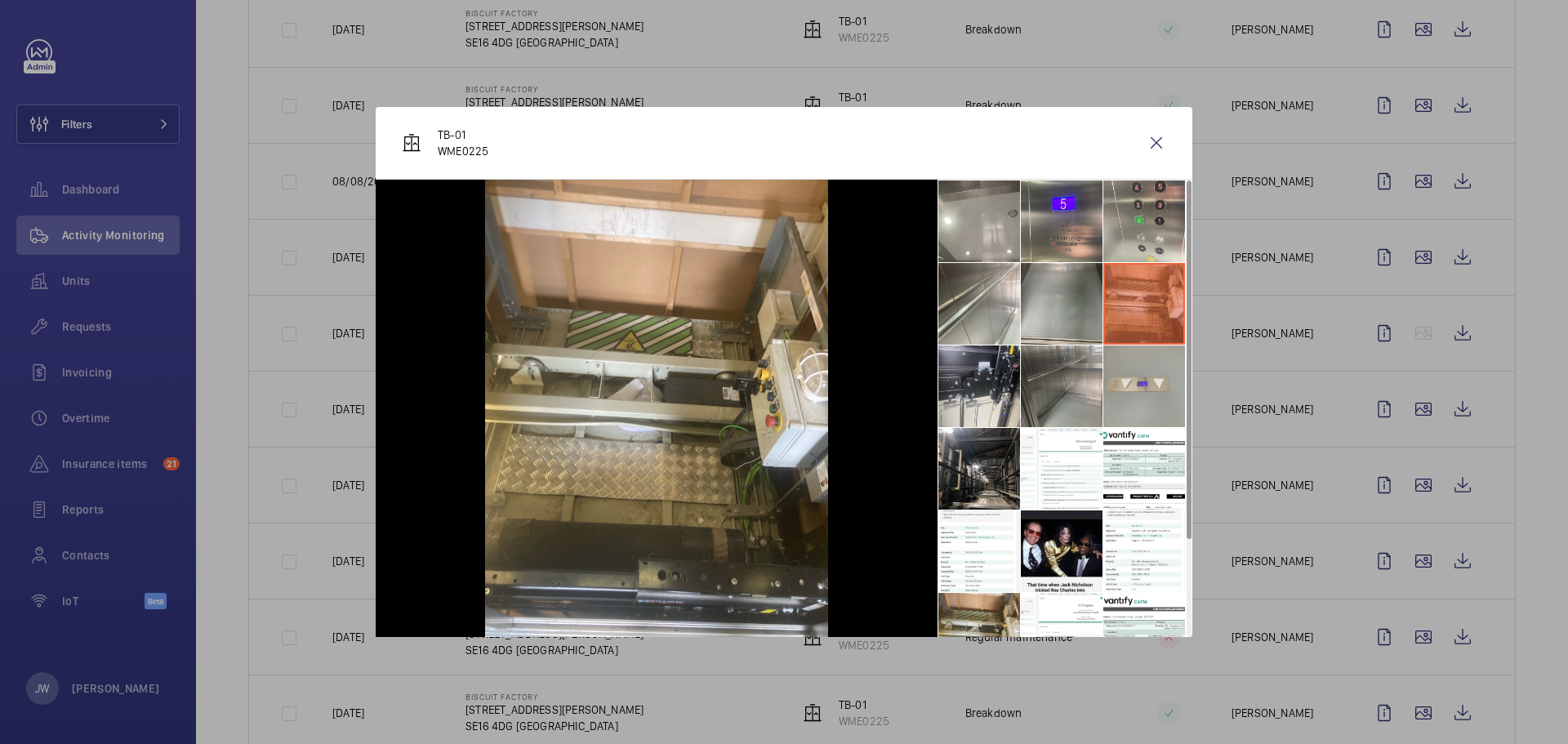
click at [1068, 378] on li at bounding box center [1061, 386] width 82 height 82
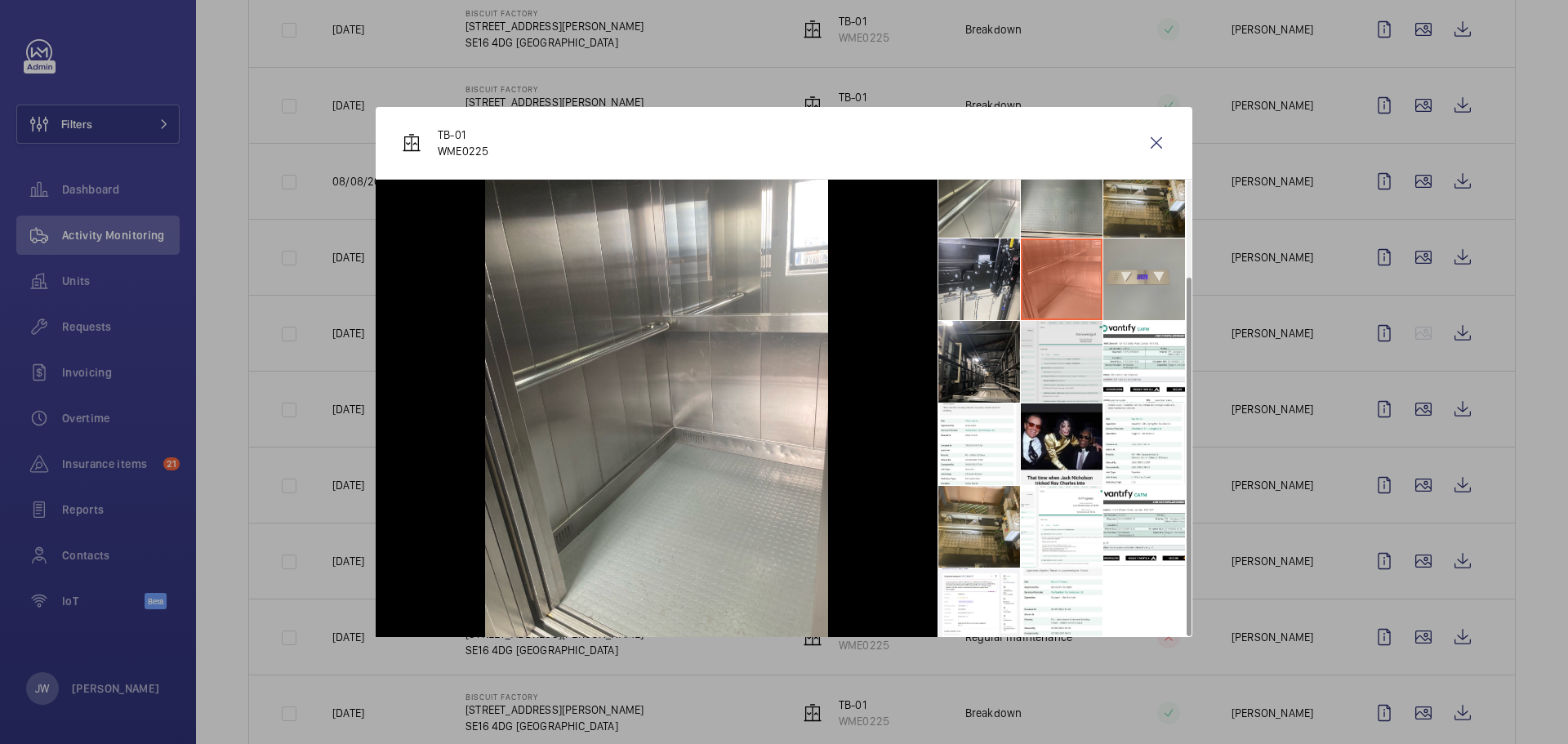
scroll to position [121, 0]
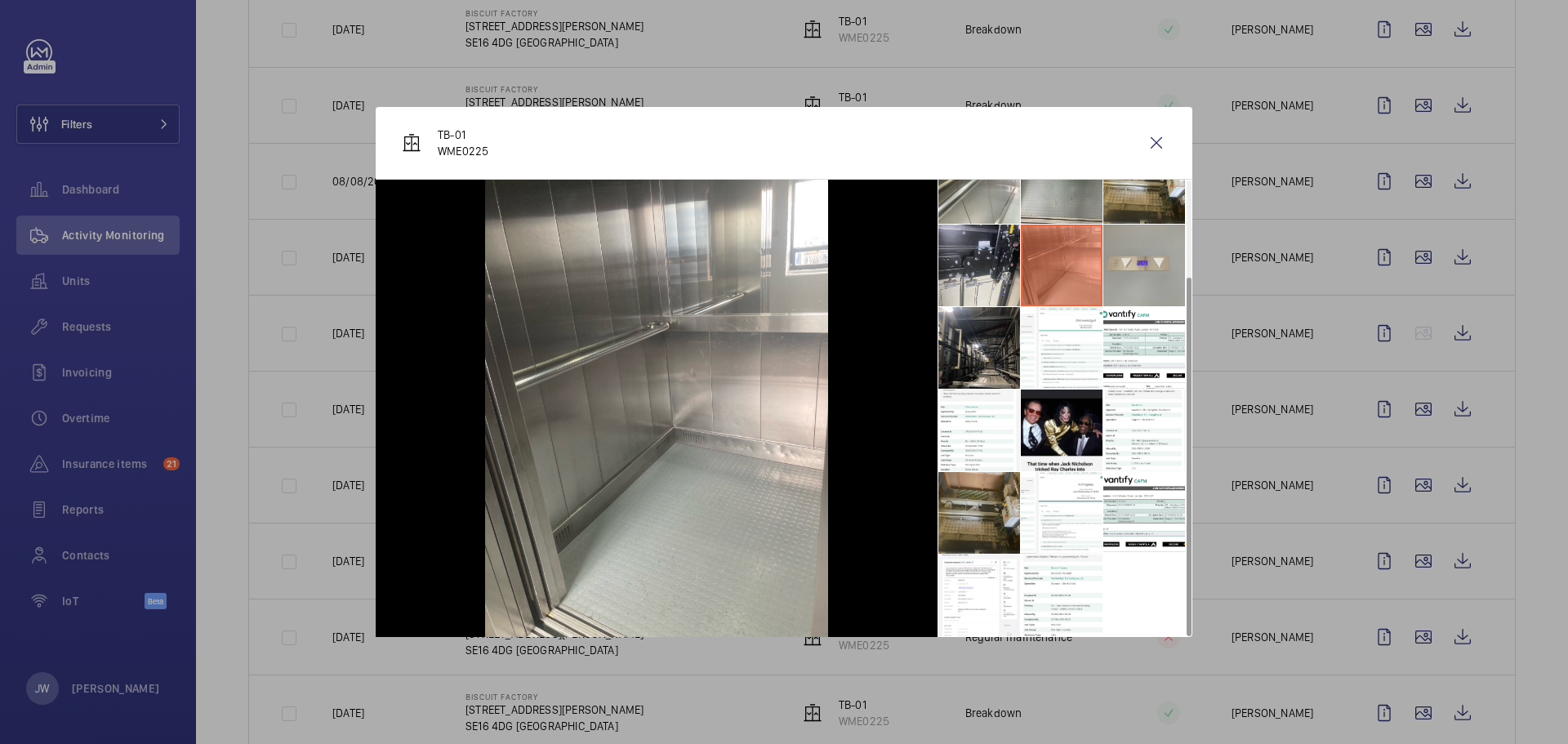
click at [956, 515] on li at bounding box center [979, 512] width 82 height 82
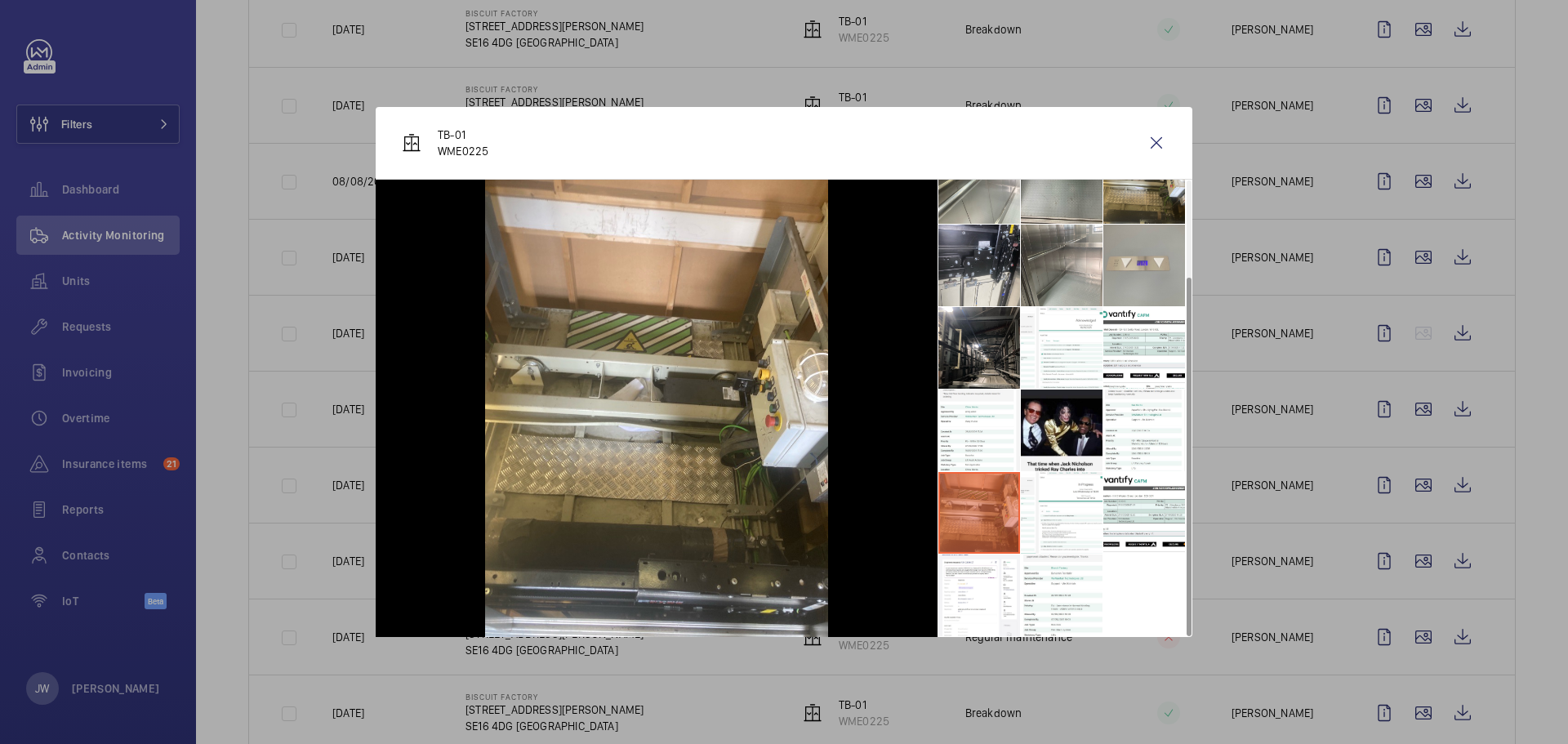
click at [1405, 496] on div at bounding box center [784, 372] width 1568 height 744
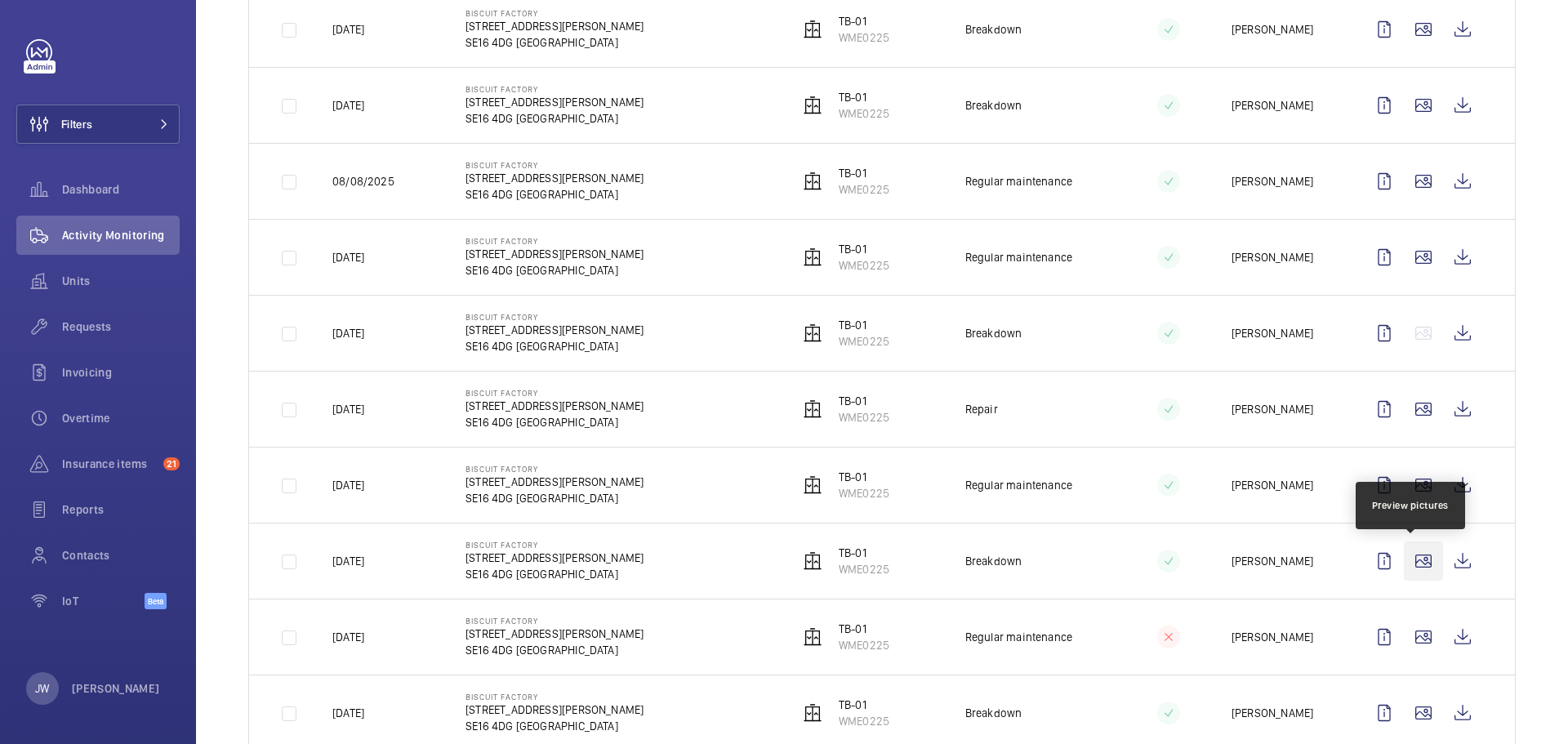
scroll to position [490, 0]
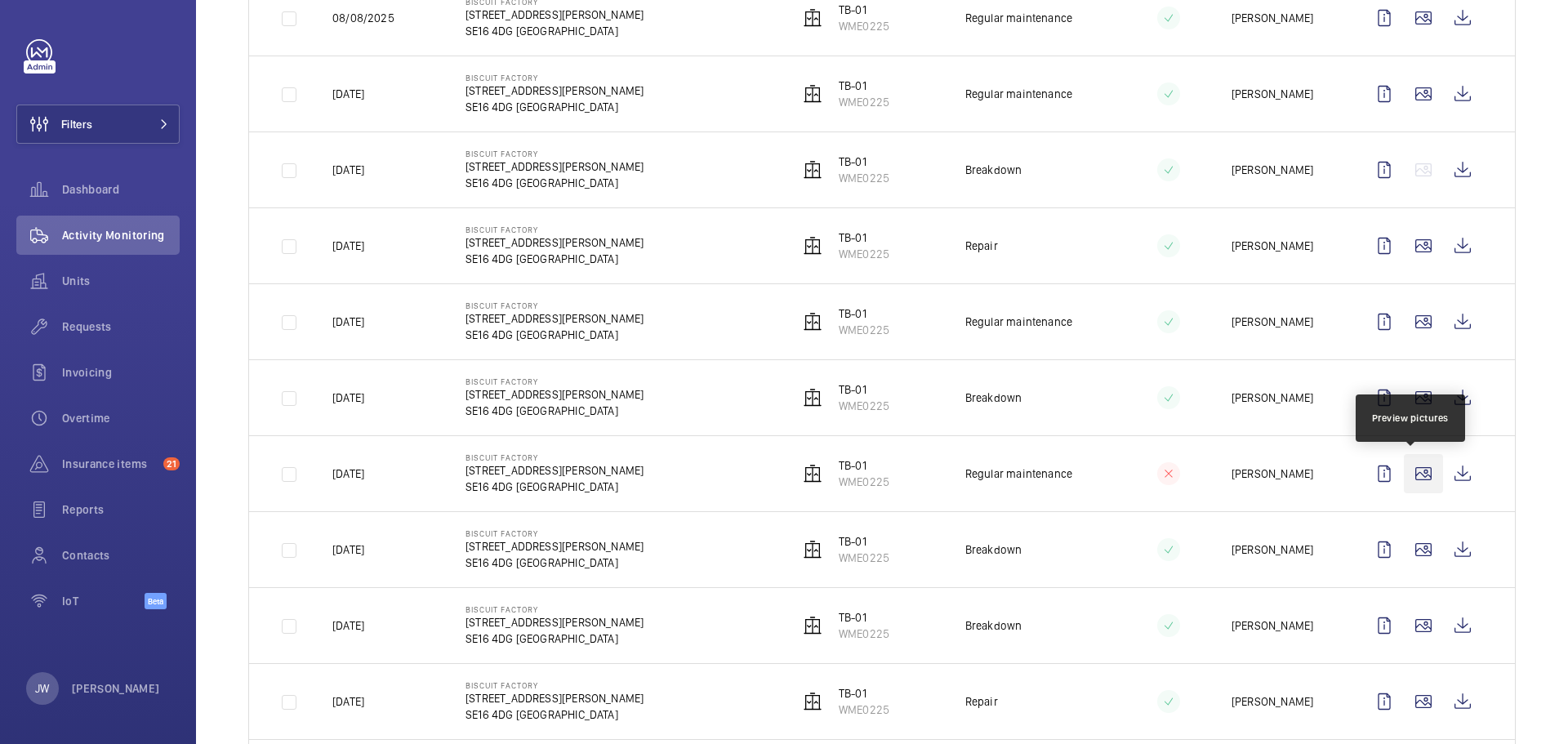
click at [1414, 473] on wm-front-icon-button at bounding box center [1424, 473] width 40 height 40
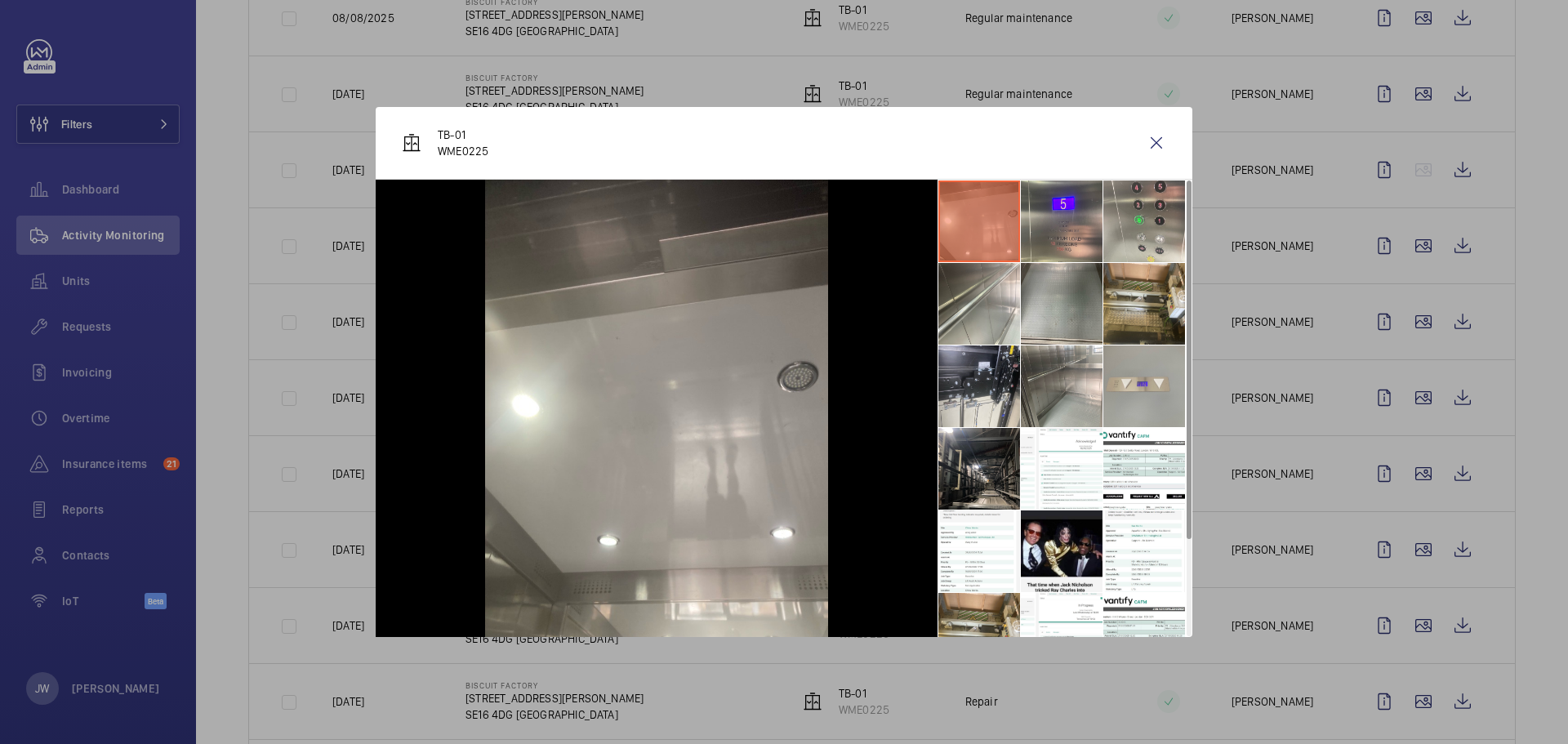
click at [1358, 481] on div at bounding box center [784, 372] width 1568 height 744
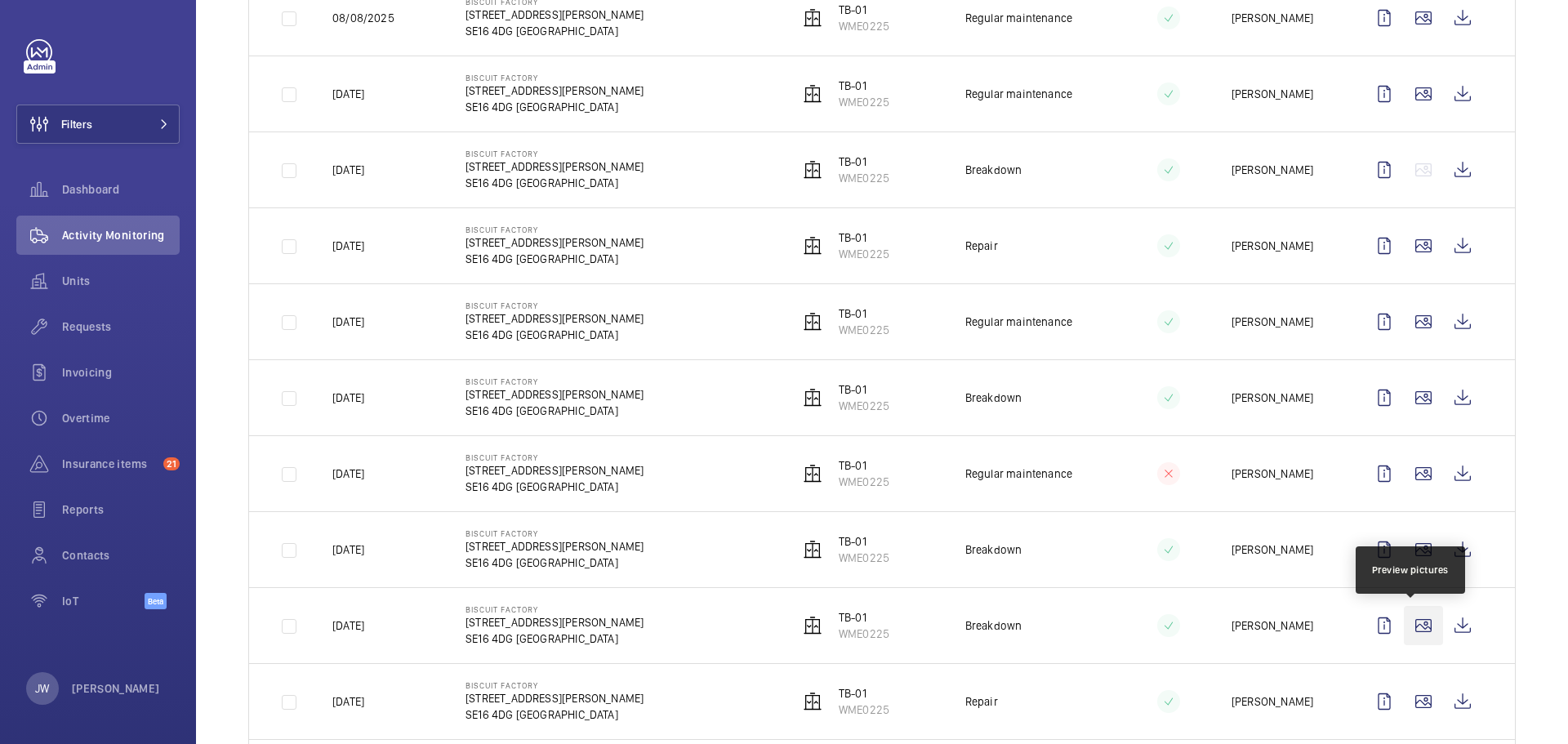
click at [1406, 622] on wm-front-icon-button at bounding box center [1424, 625] width 40 height 40
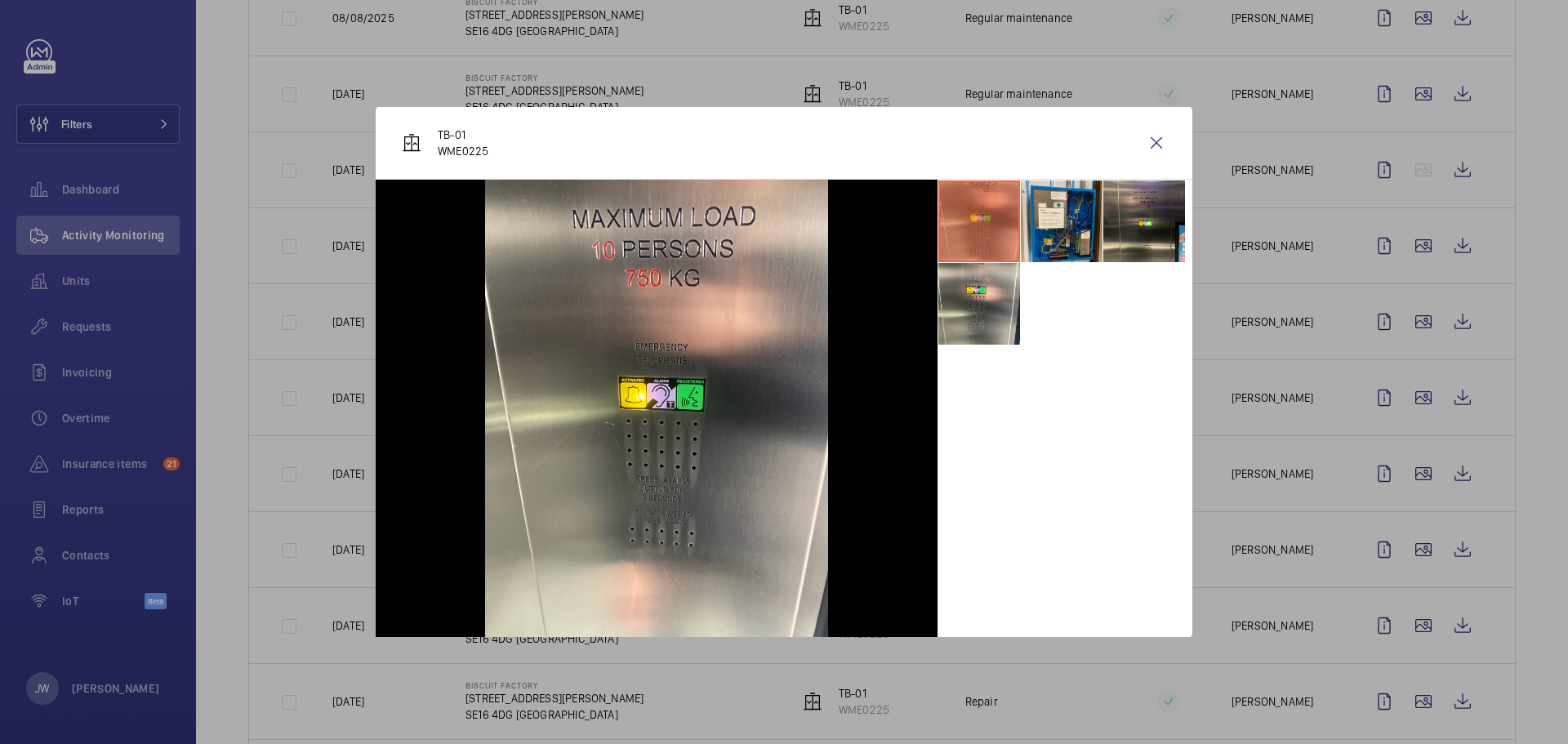
click at [1330, 515] on div at bounding box center [784, 372] width 1568 height 744
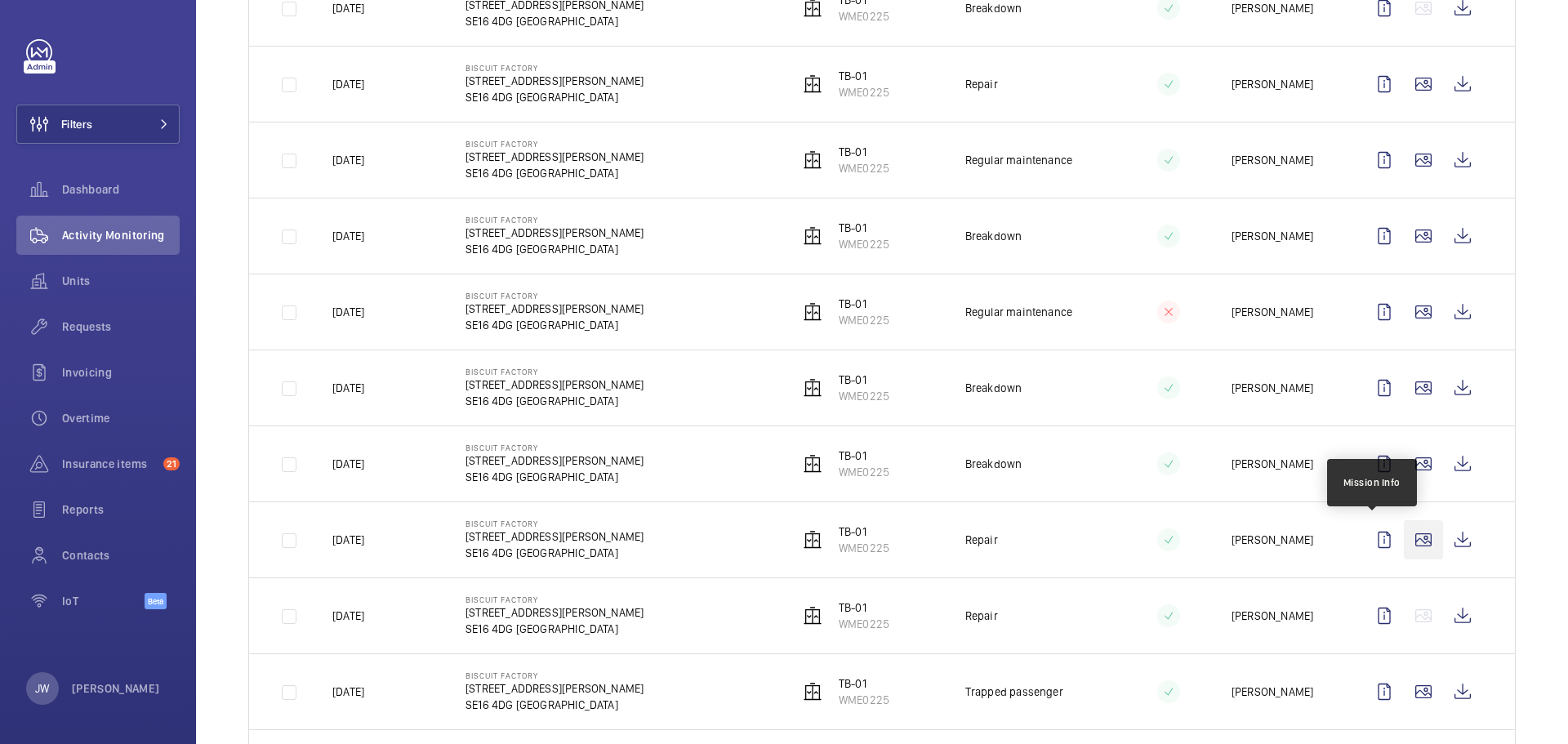
scroll to position [653, 0]
click at [1418, 534] on wm-front-icon-button at bounding box center [1424, 539] width 40 height 40
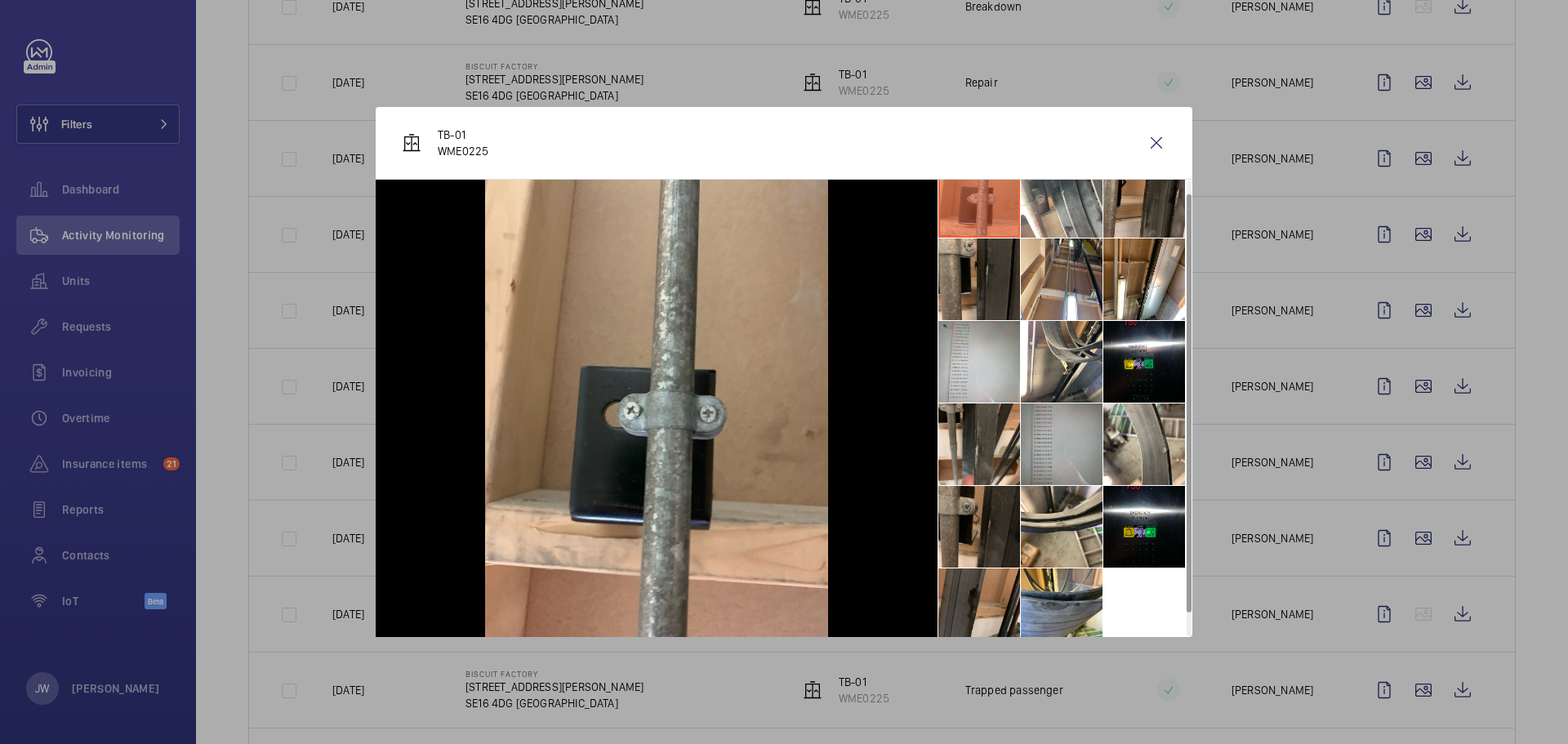
scroll to position [39, 0]
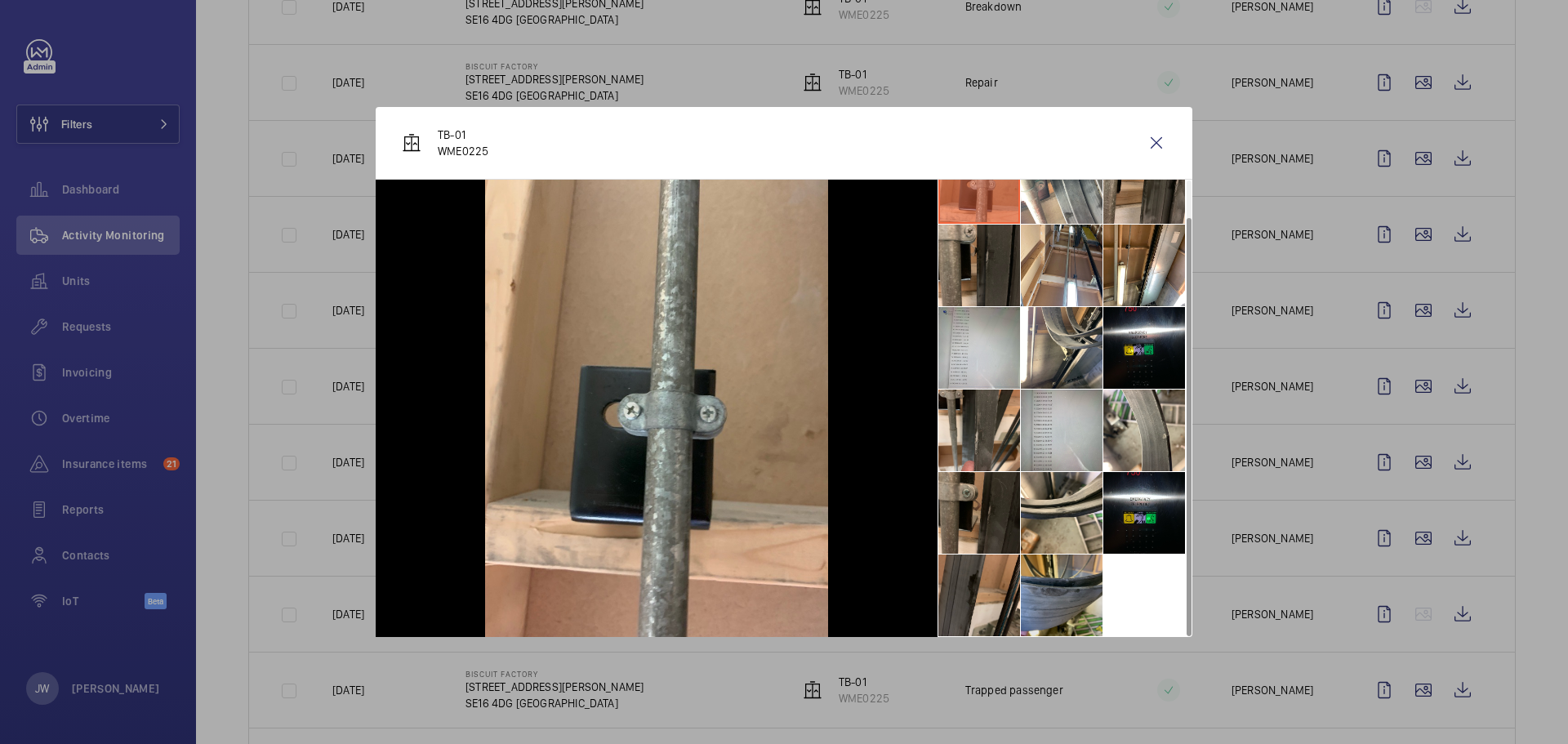
click at [1085, 569] on li at bounding box center [1061, 595] width 82 height 82
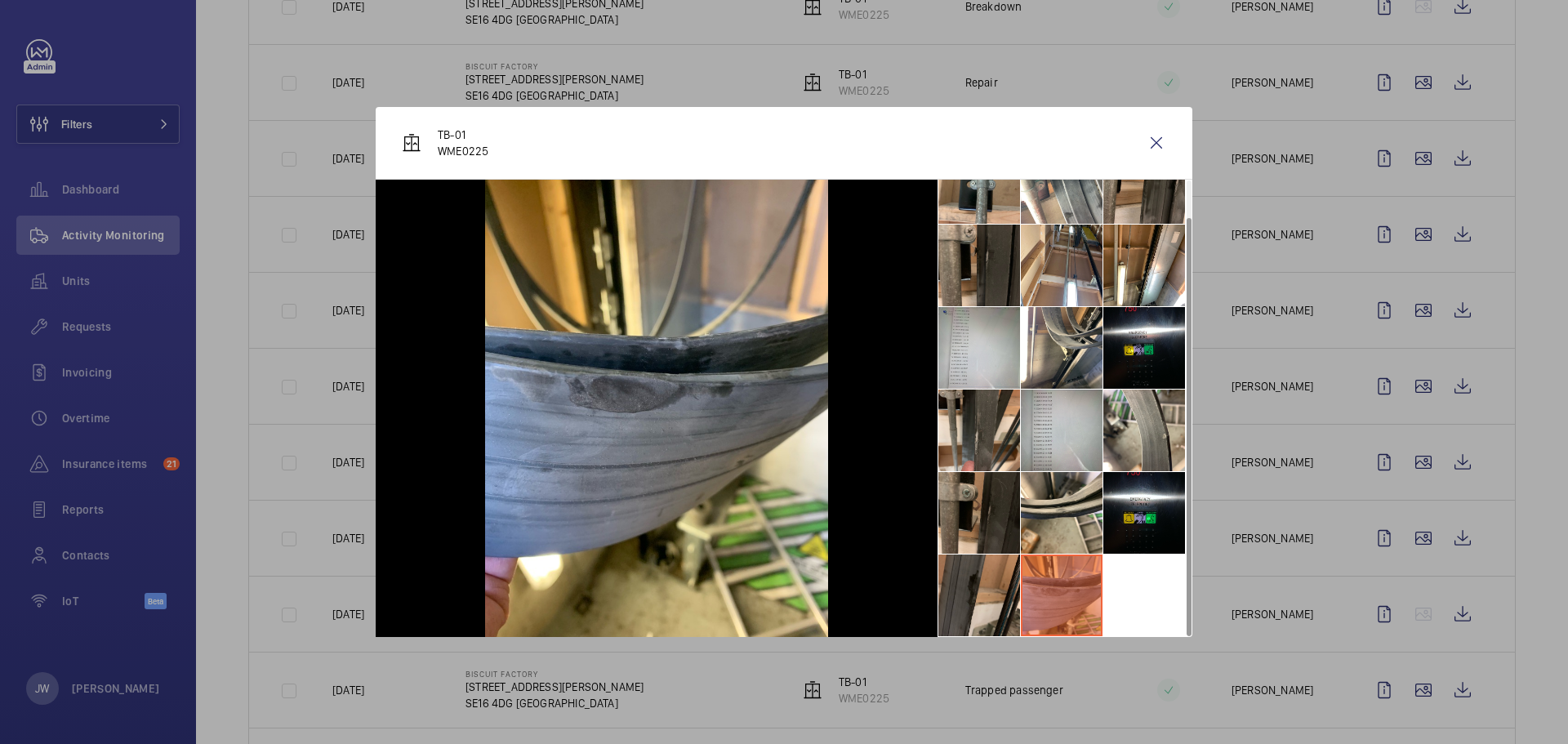
click at [1274, 521] on div at bounding box center [784, 372] width 1568 height 744
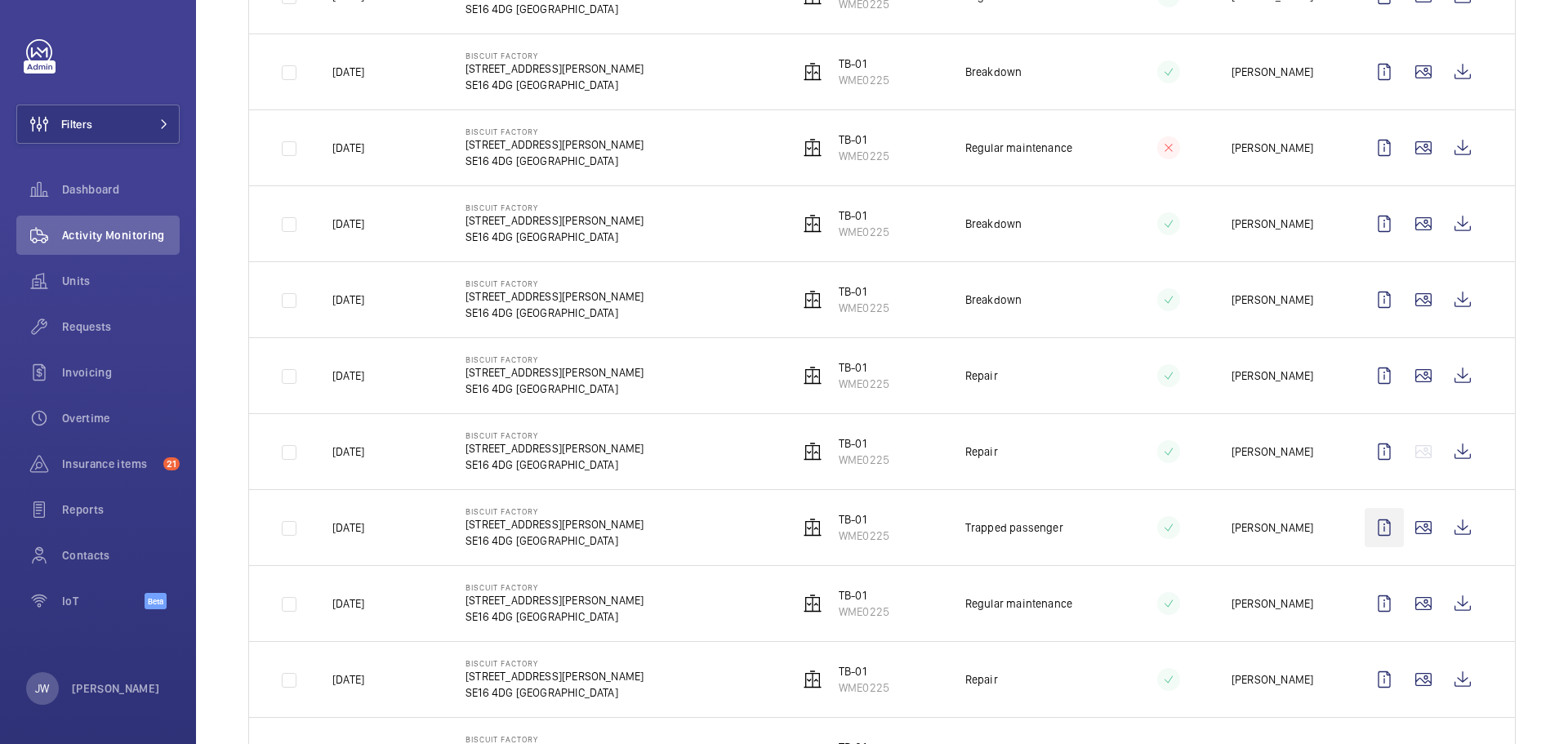
scroll to position [816, 0]
click at [1410, 520] on wm-front-icon-button at bounding box center [1424, 527] width 40 height 40
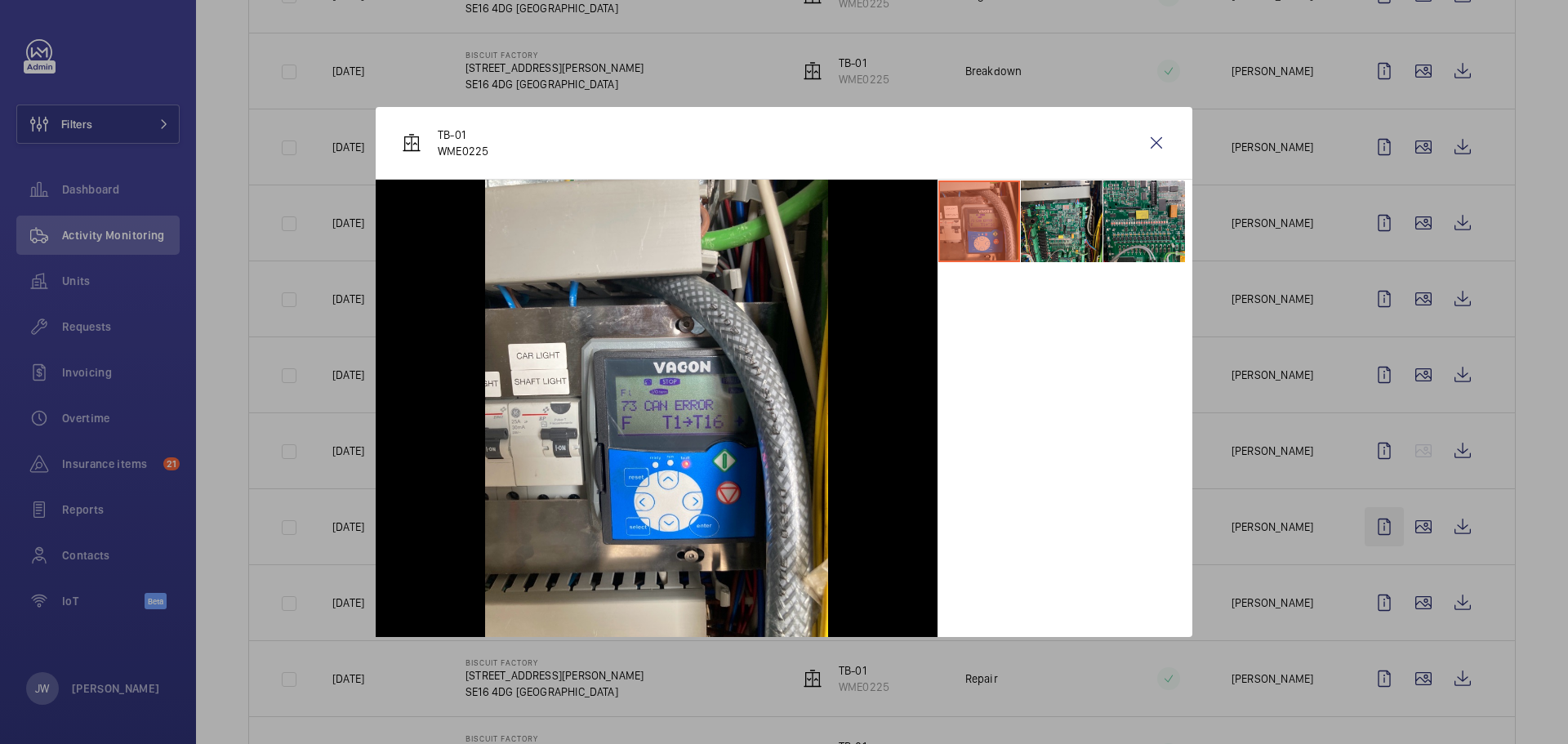
click at [1360, 524] on div at bounding box center [784, 372] width 1568 height 744
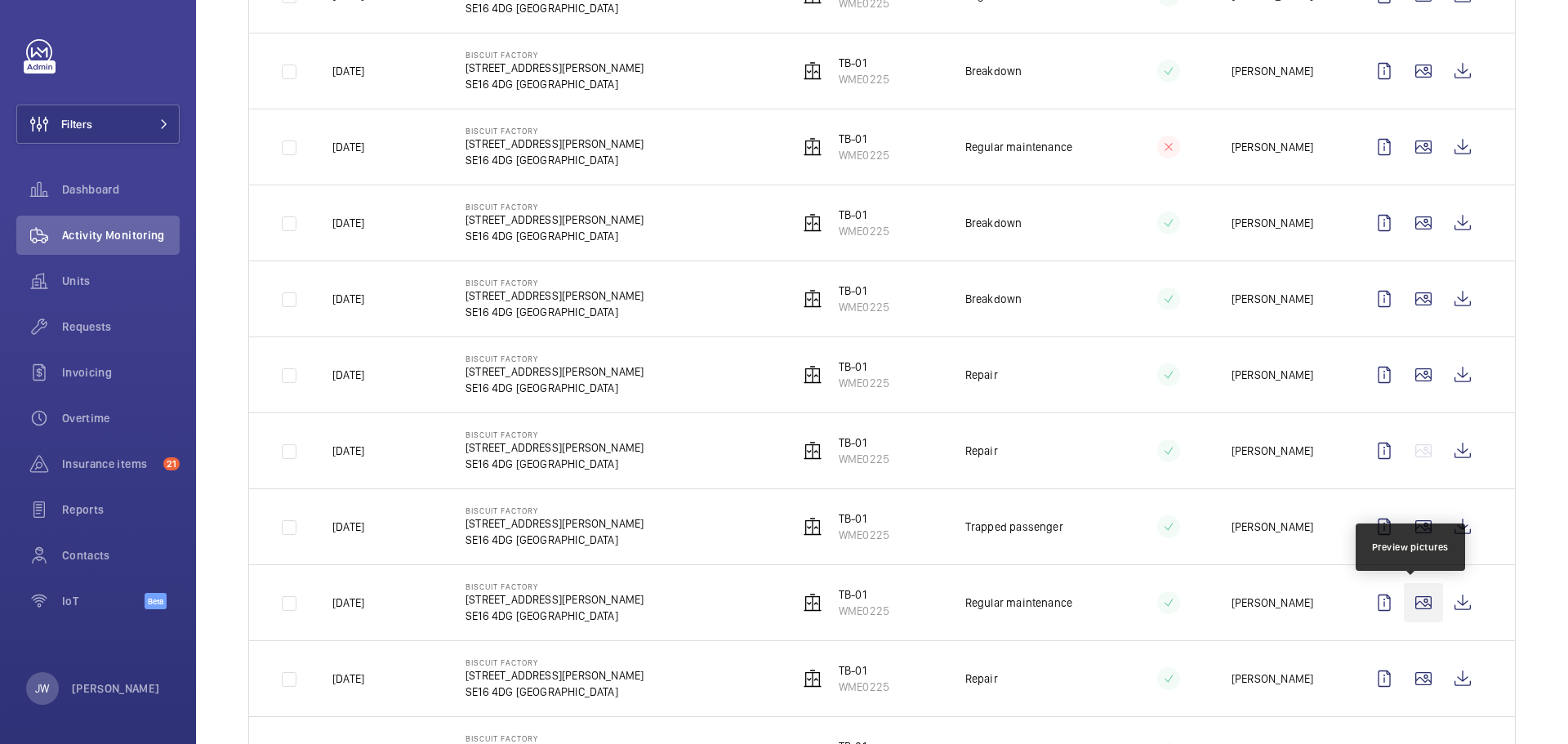
click at [1414, 603] on wm-front-icon-button at bounding box center [1424, 603] width 40 height 40
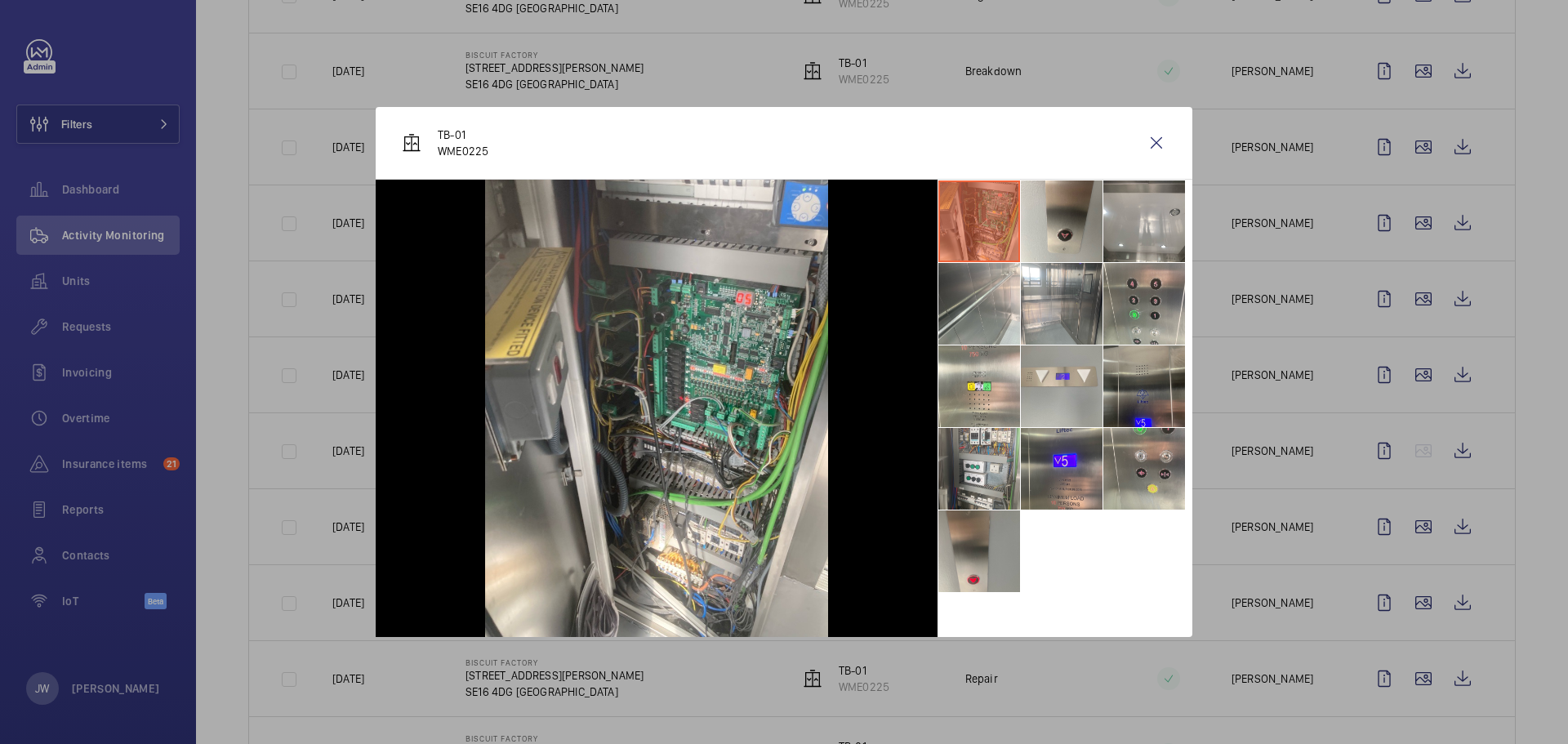
click at [1307, 559] on div at bounding box center [784, 372] width 1568 height 744
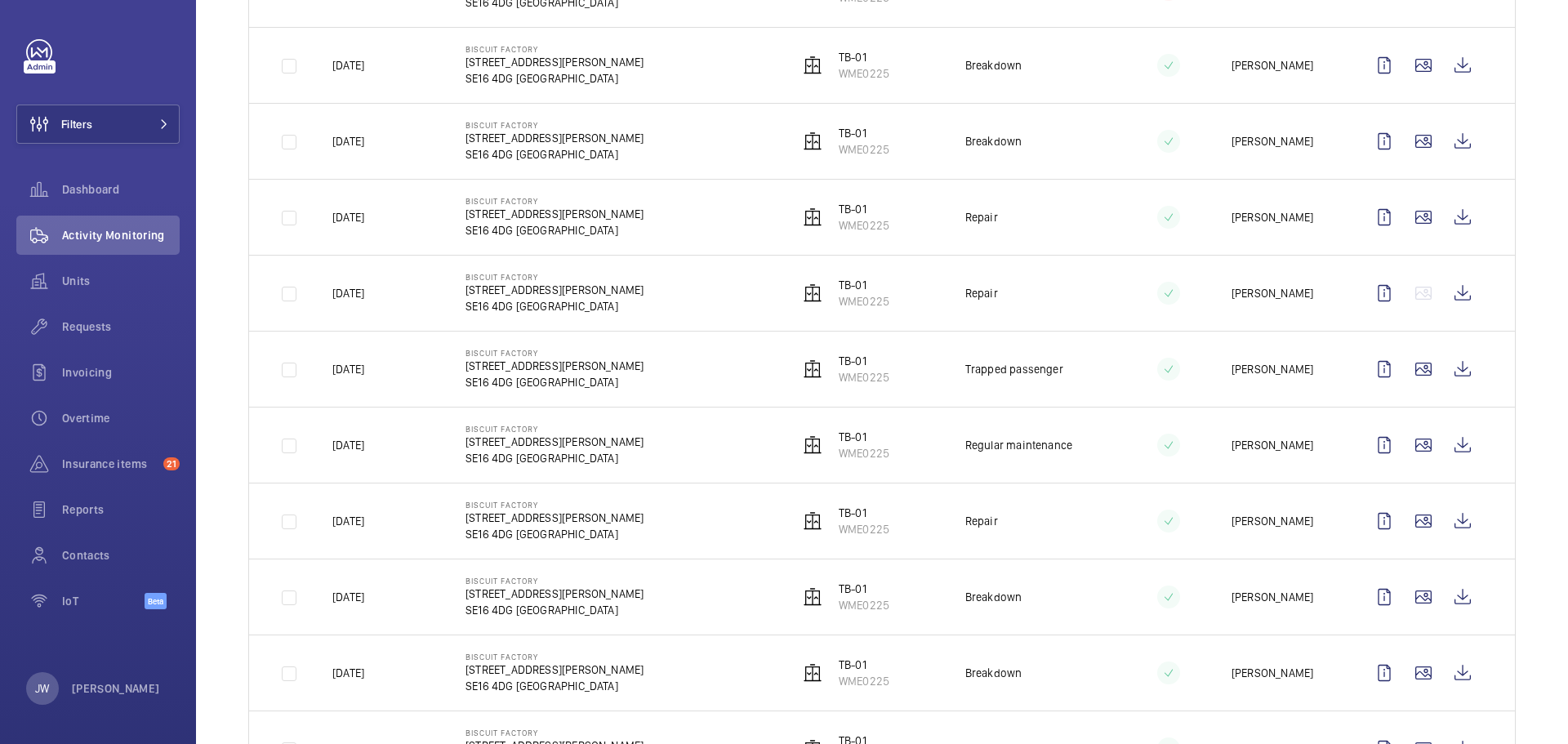
scroll to position [980, 0]
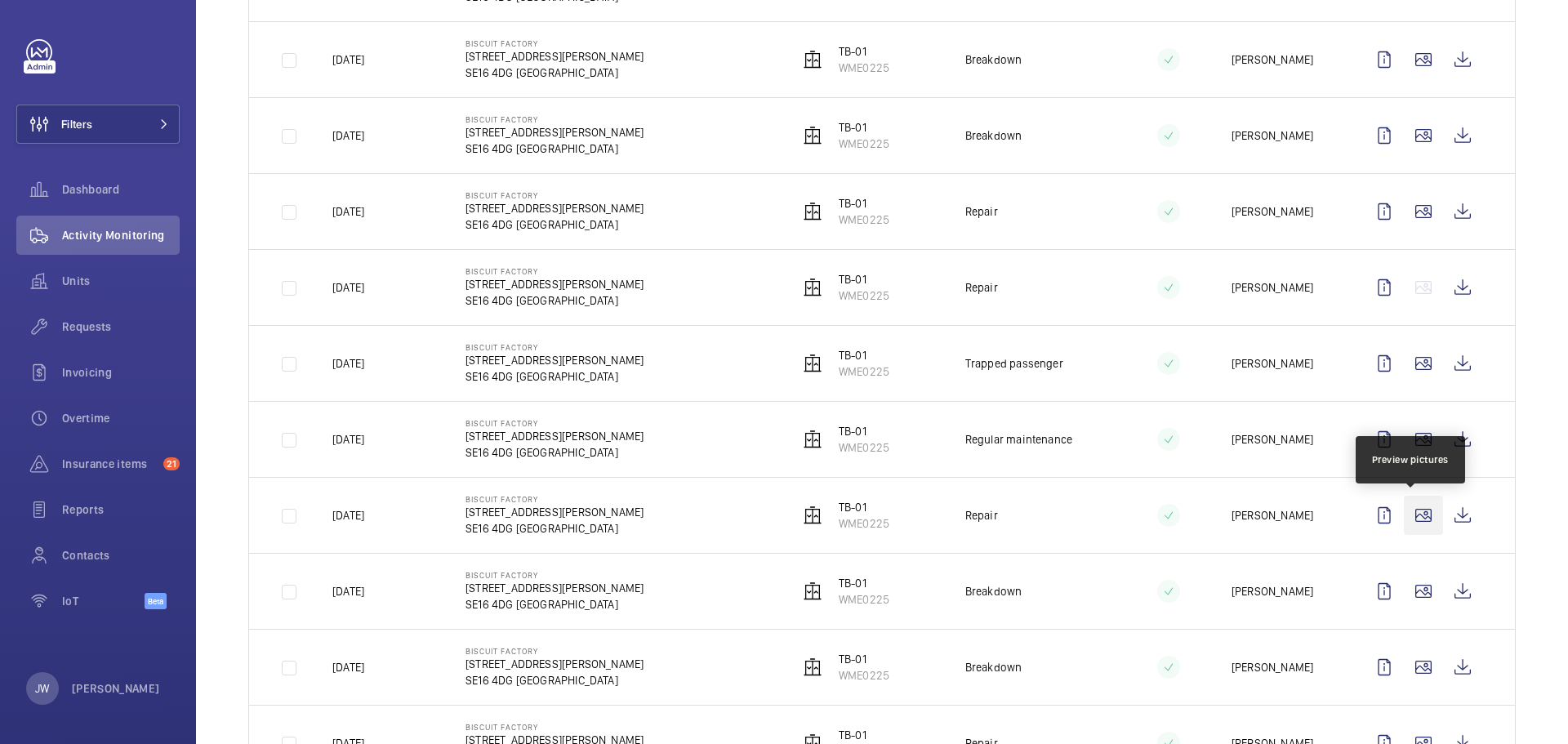
click at [1412, 514] on wm-front-icon-button at bounding box center [1424, 515] width 40 height 40
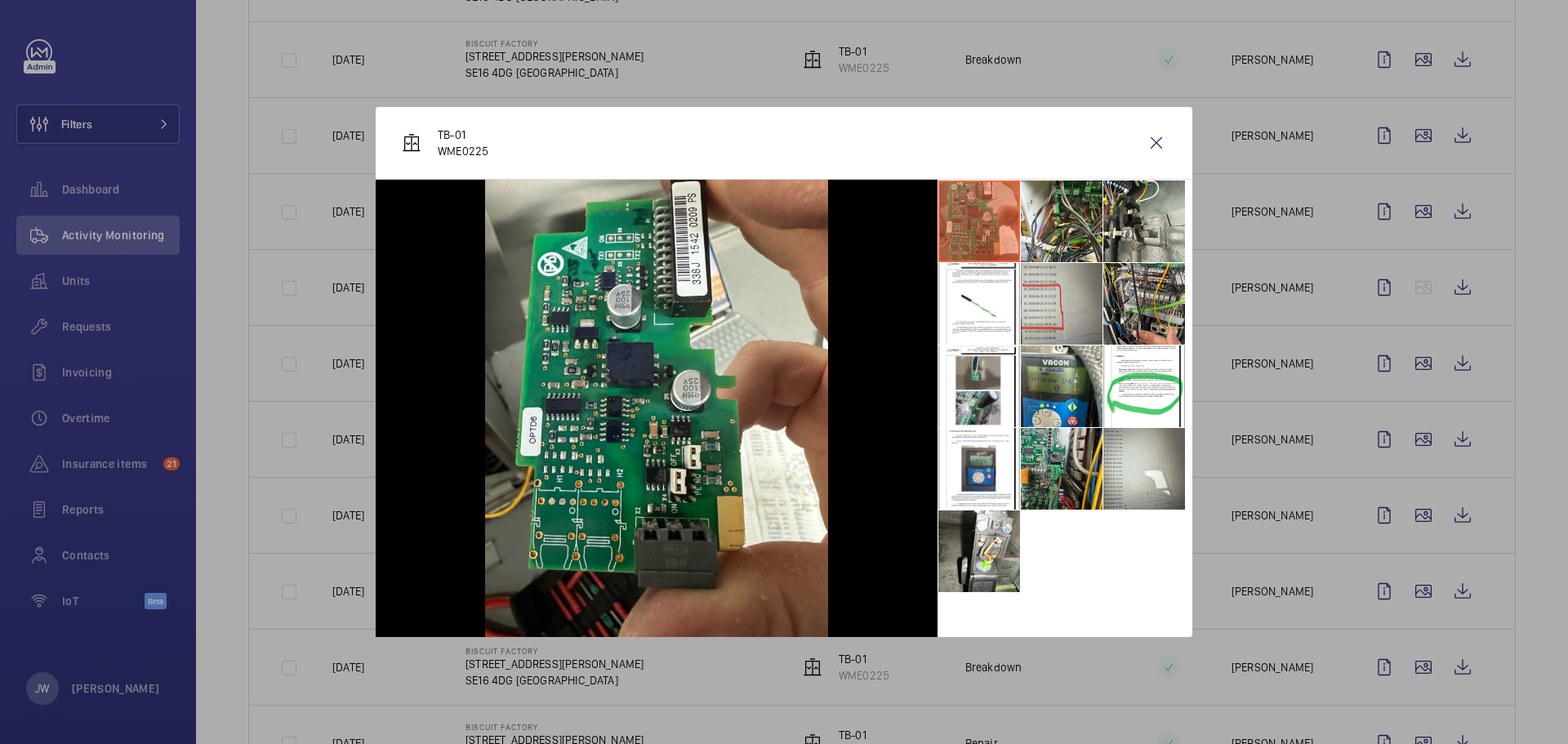
click at [1336, 512] on div at bounding box center [784, 372] width 1568 height 744
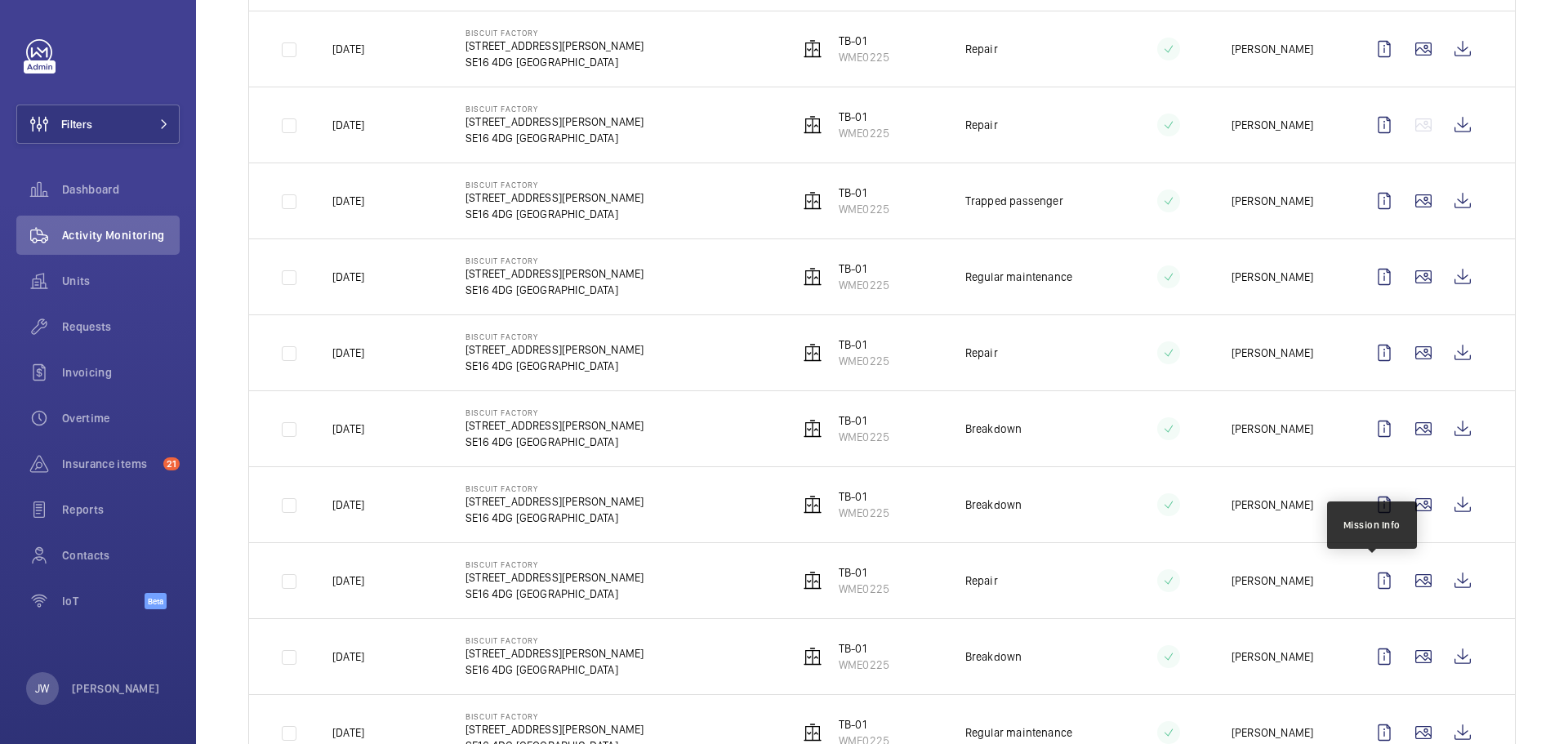
scroll to position [1143, 0]
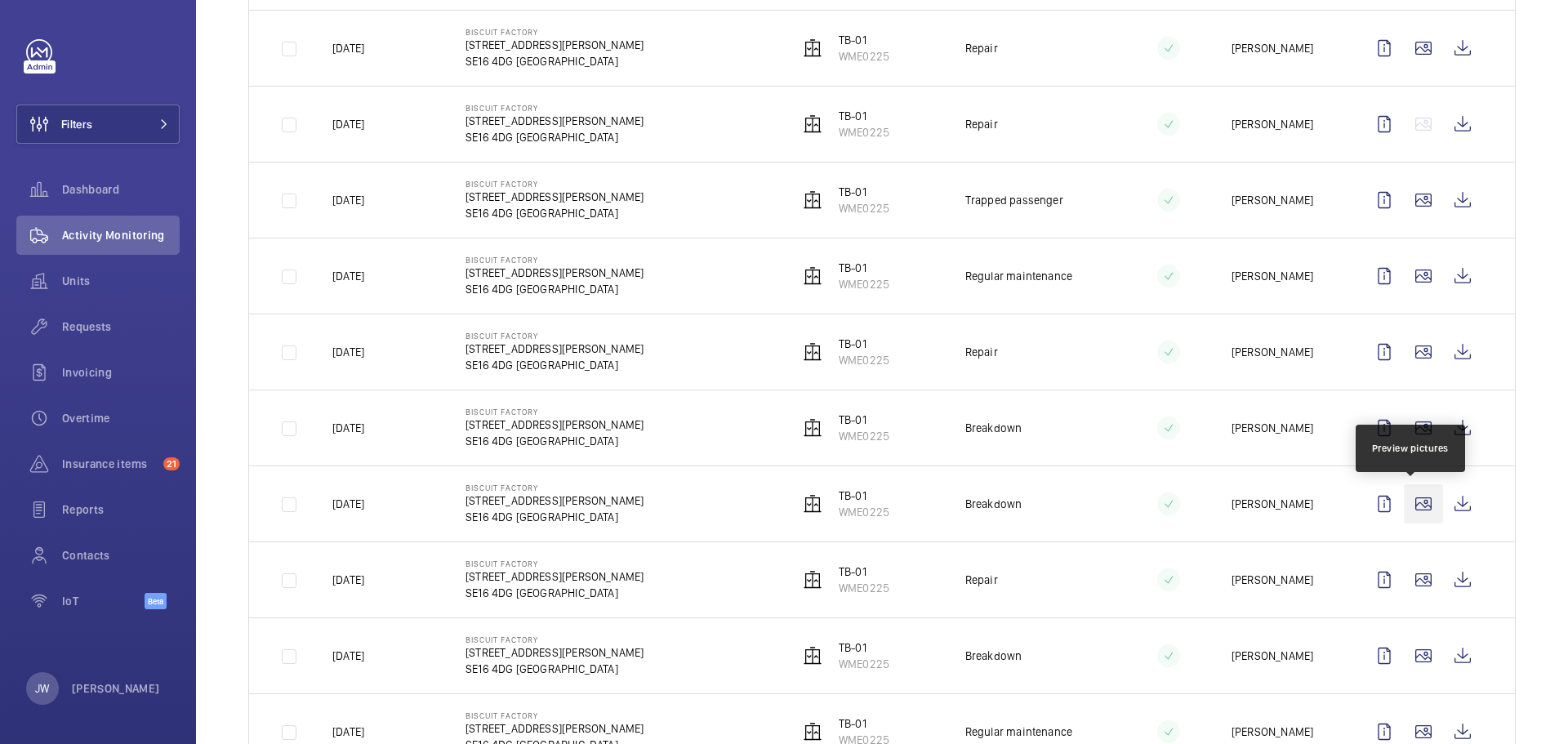
click at [1412, 509] on wm-front-icon-button at bounding box center [1424, 504] width 40 height 40
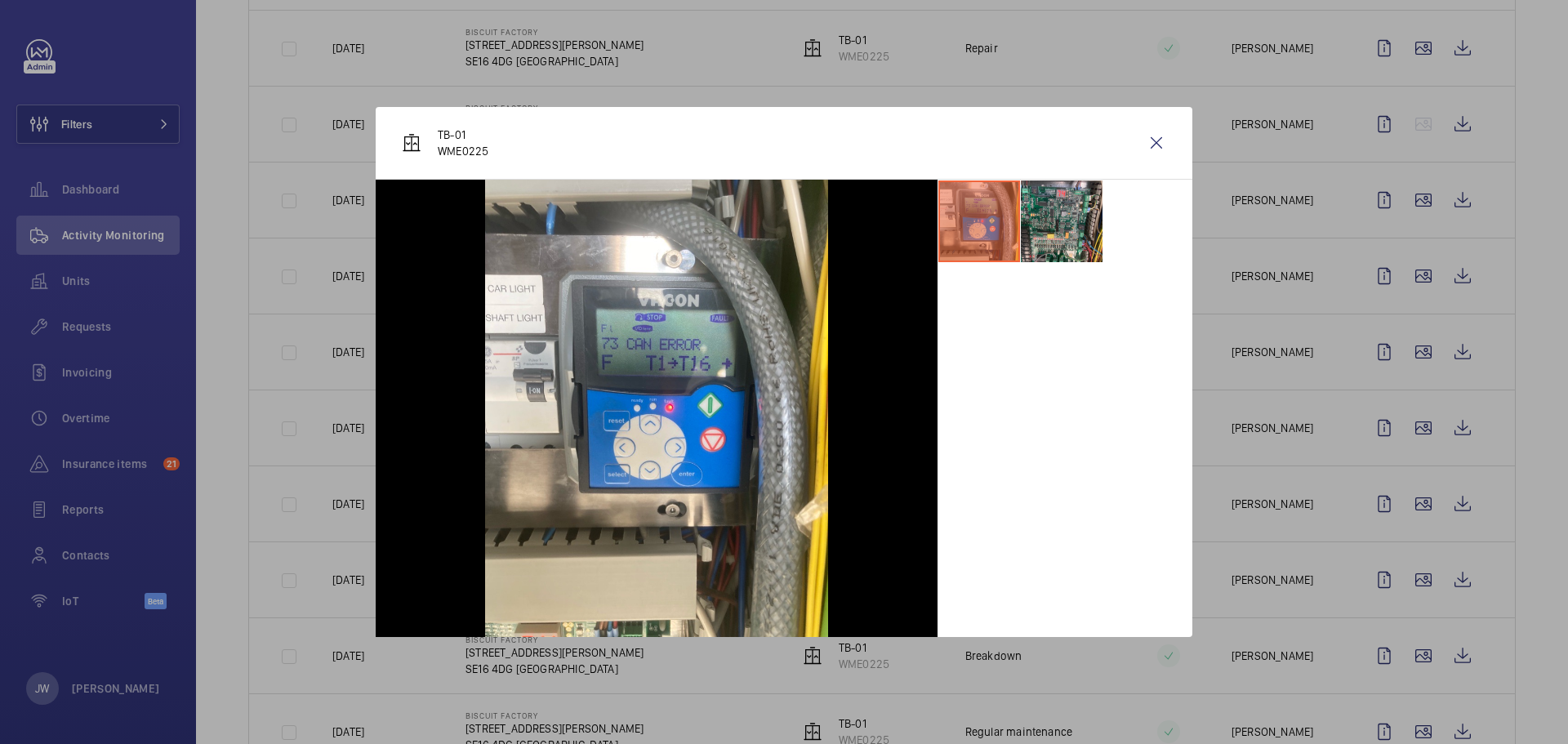
click at [1346, 515] on div at bounding box center [784, 372] width 1568 height 744
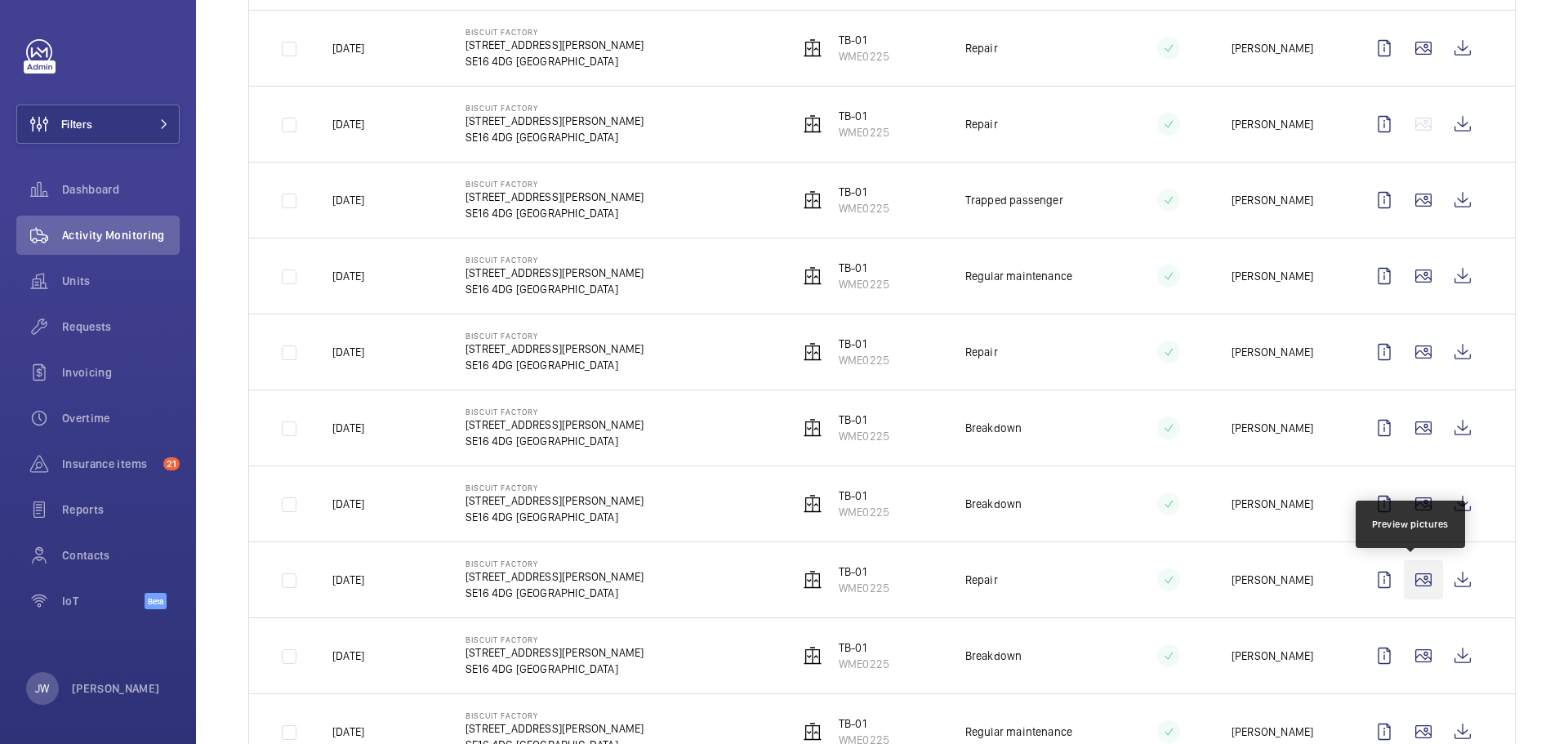
click at [1417, 574] on wm-front-icon-button at bounding box center [1424, 580] width 40 height 40
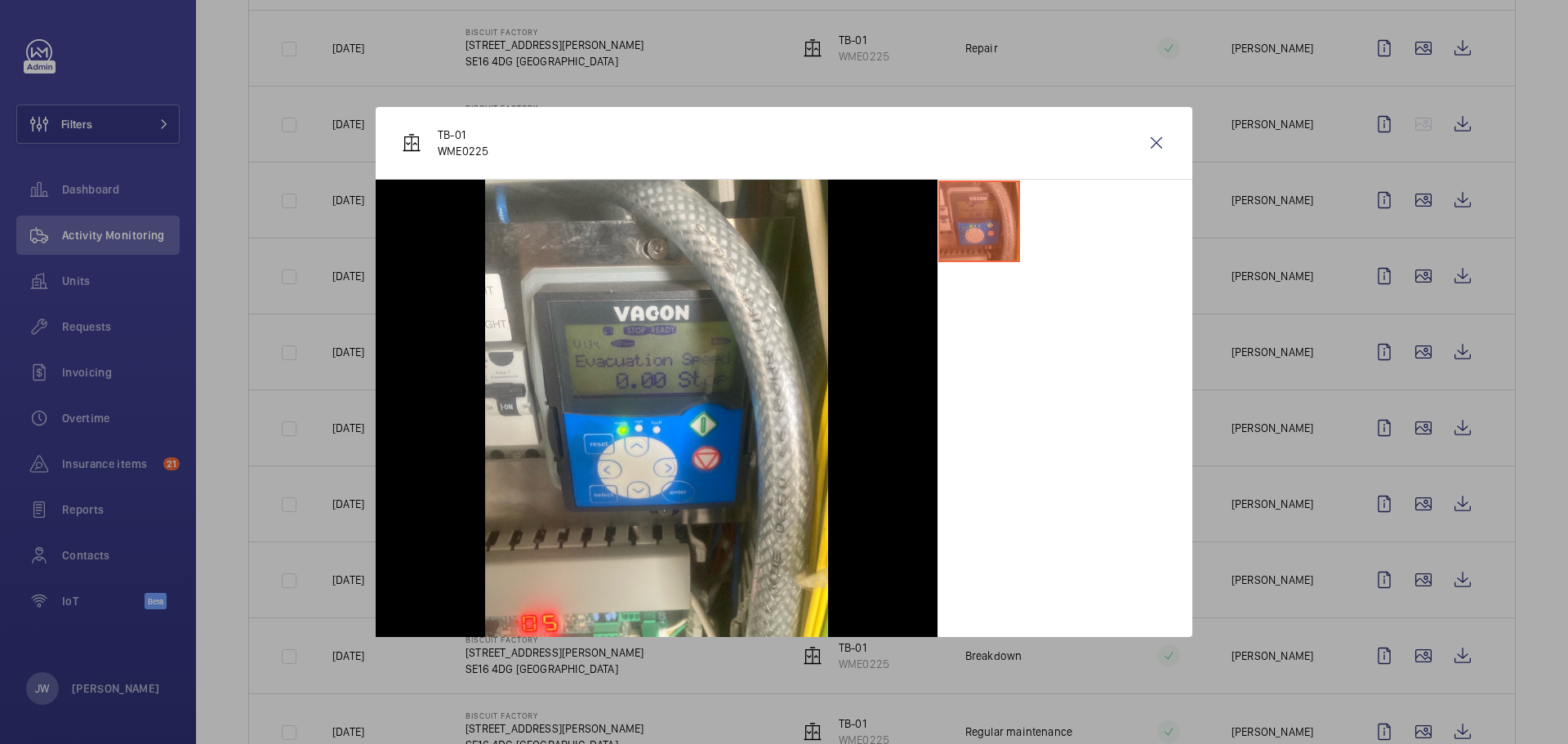
click at [1365, 575] on div at bounding box center [784, 372] width 1568 height 744
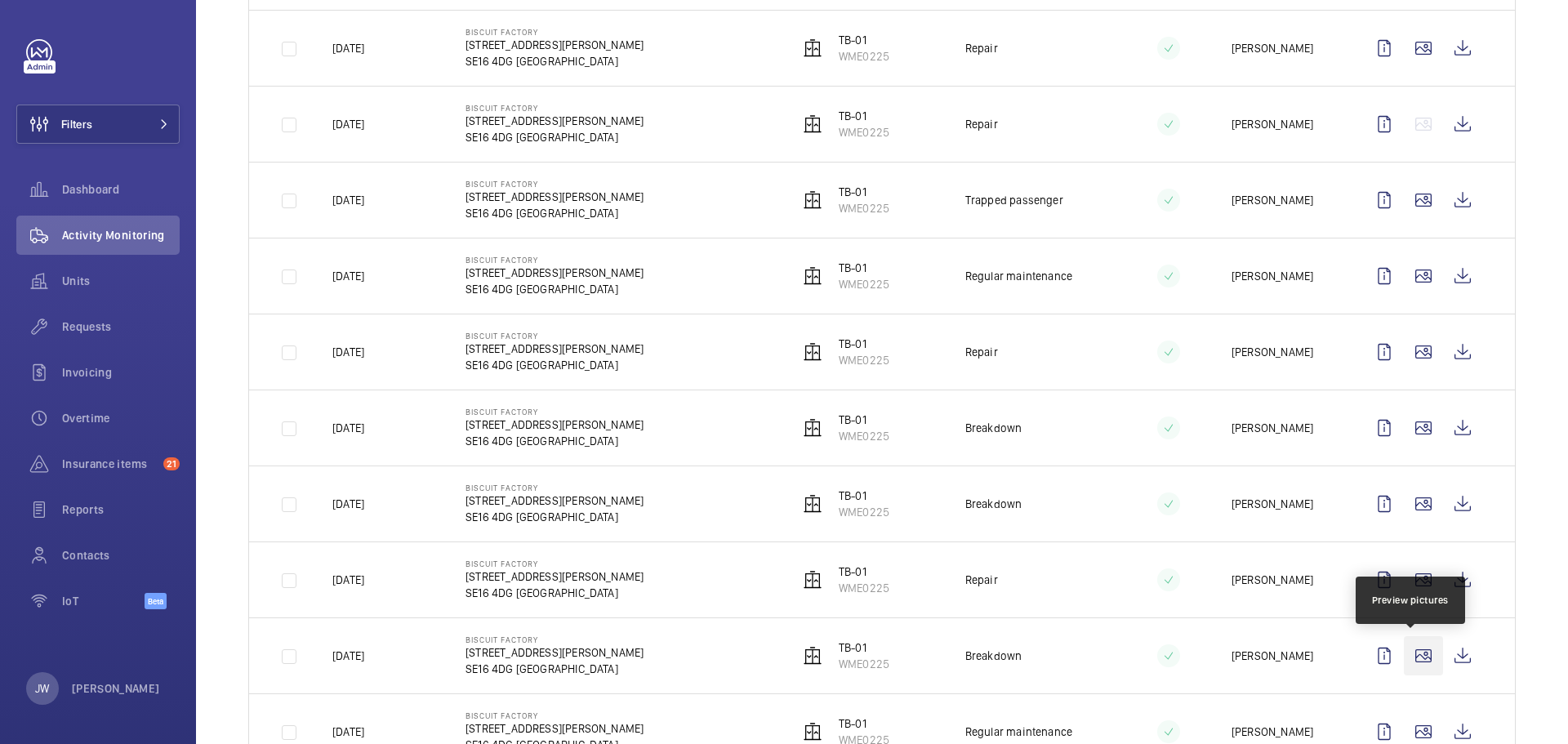
click at [1408, 650] on wm-front-icon-button at bounding box center [1424, 656] width 40 height 40
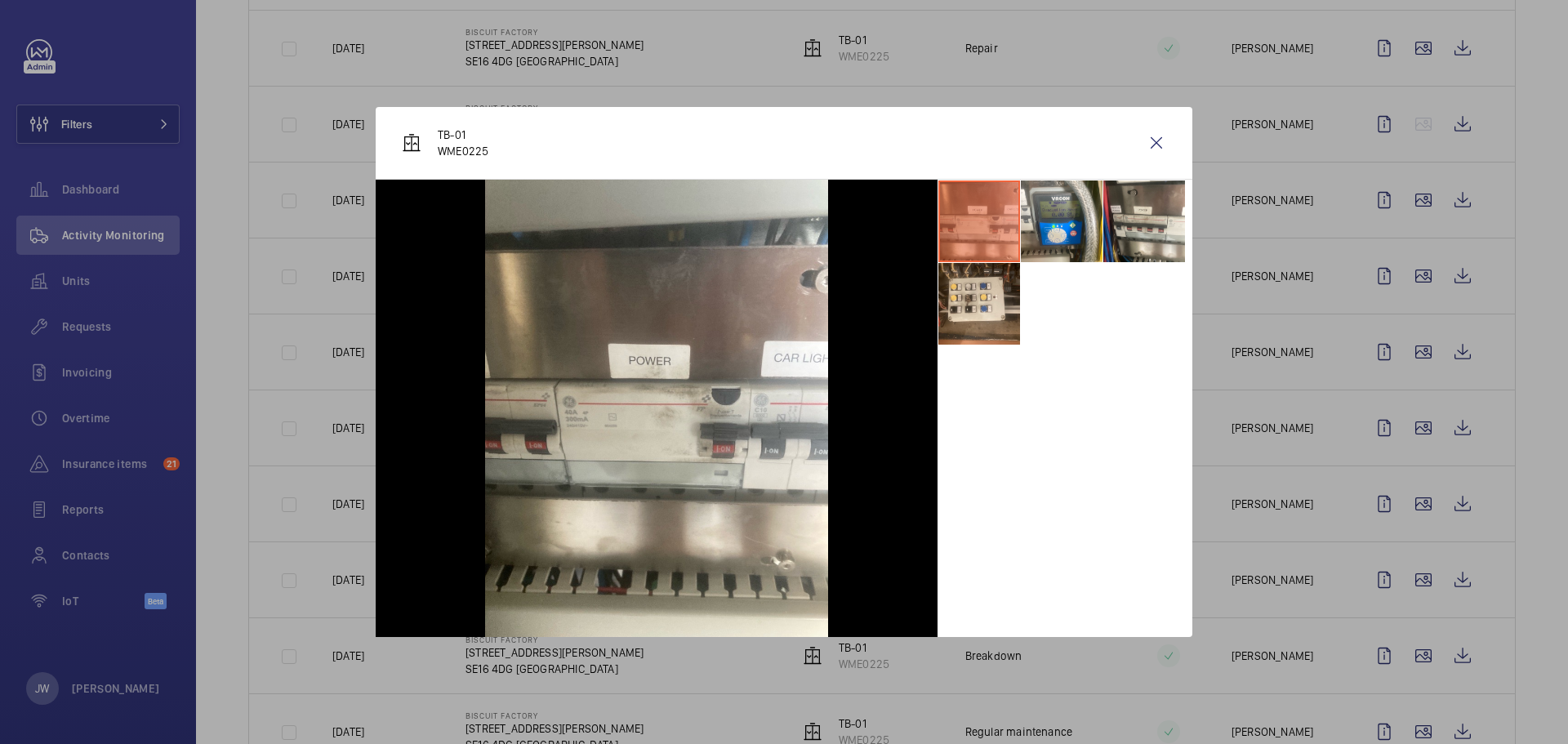
click at [1344, 597] on div at bounding box center [784, 372] width 1568 height 744
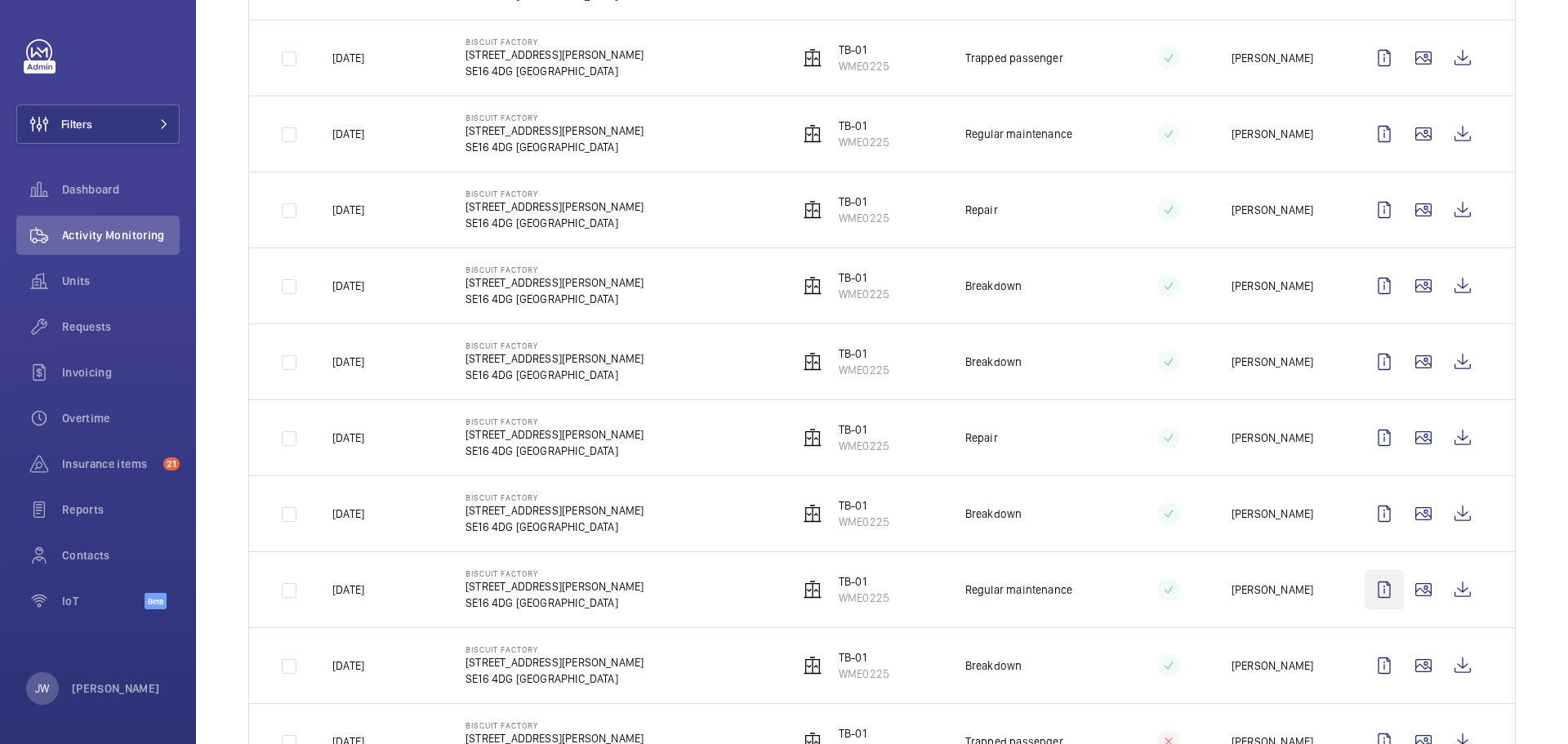
scroll to position [1307, 0]
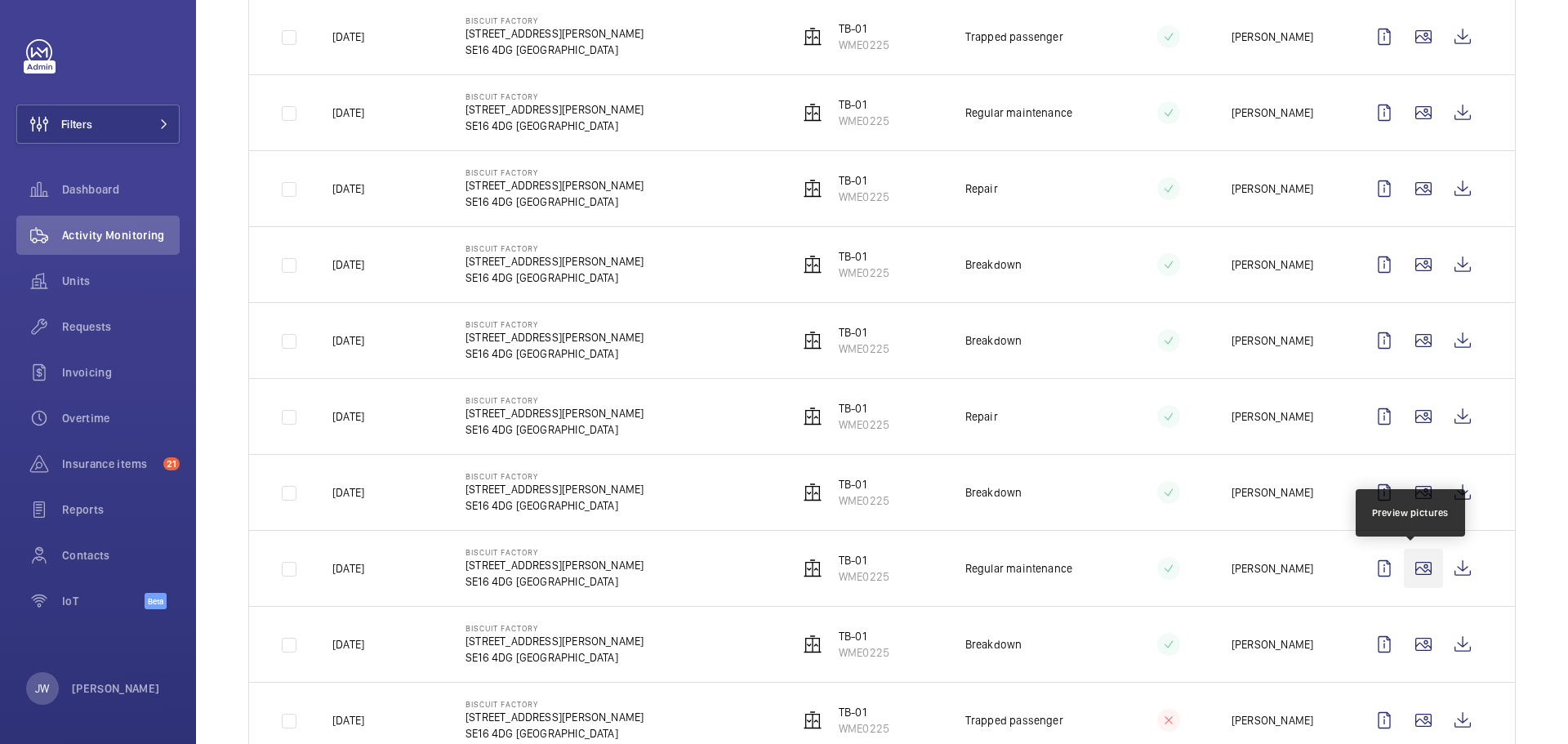
click at [1410, 560] on wm-front-icon-button at bounding box center [1424, 569] width 40 height 40
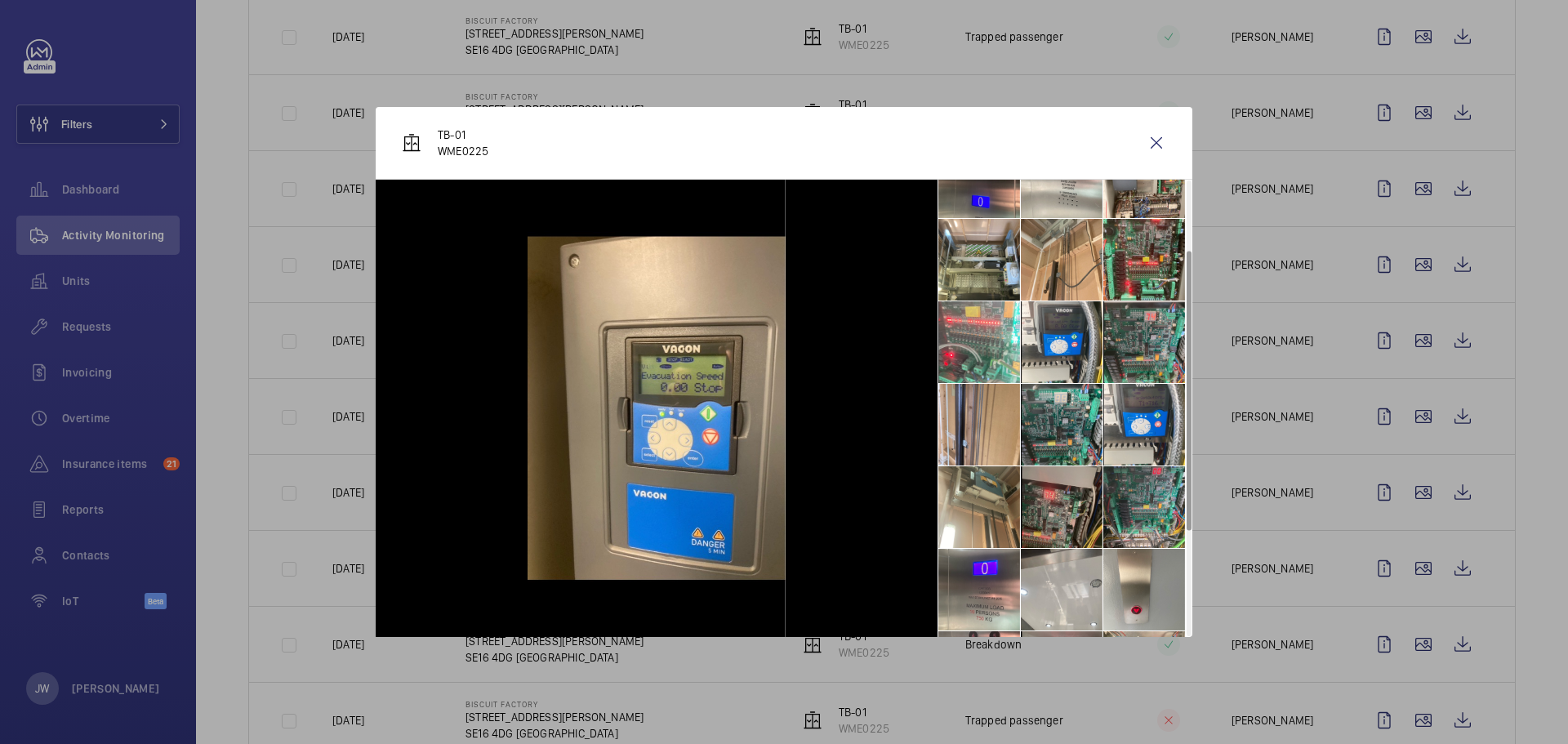
scroll to position [163, 0]
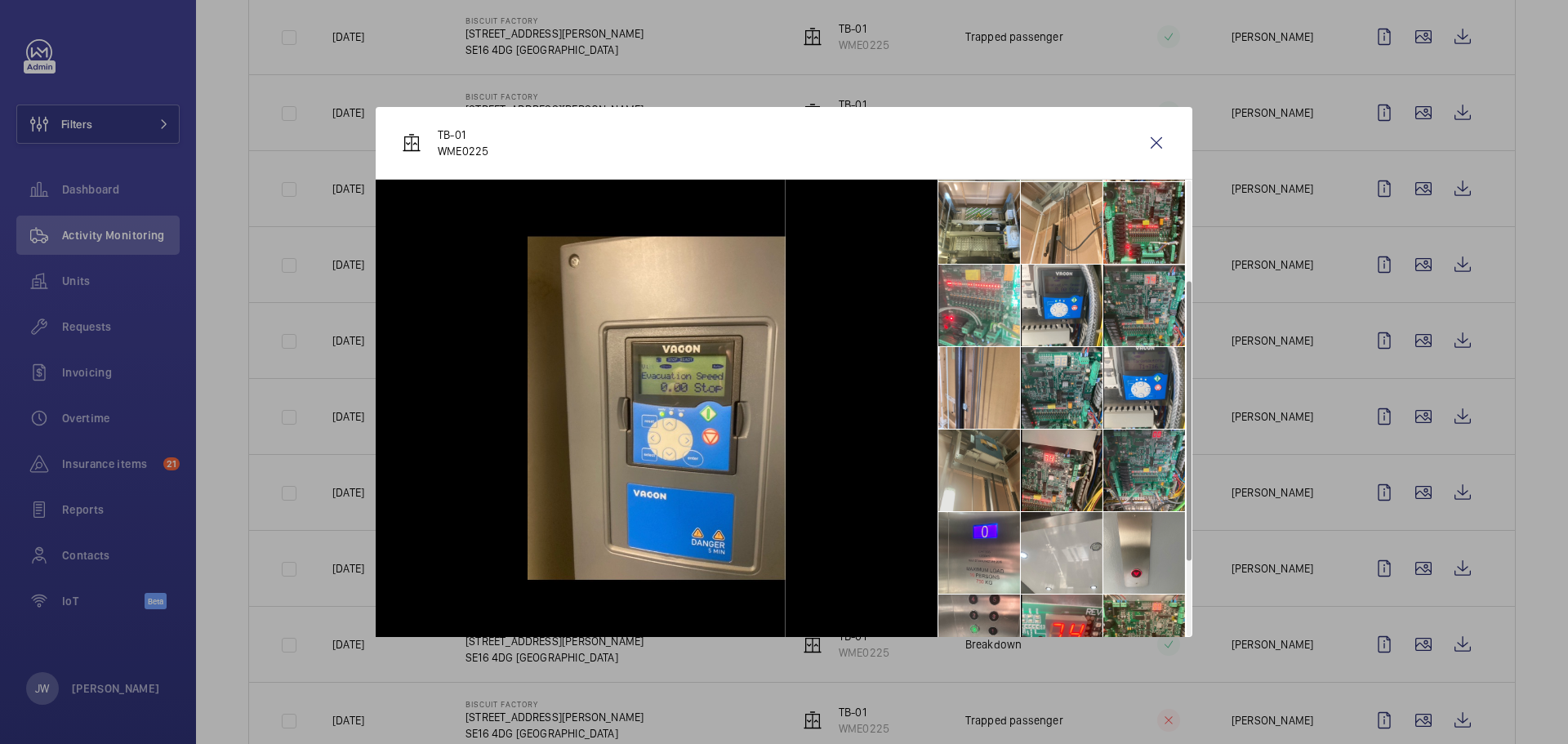
click at [984, 490] on li at bounding box center [979, 470] width 82 height 82
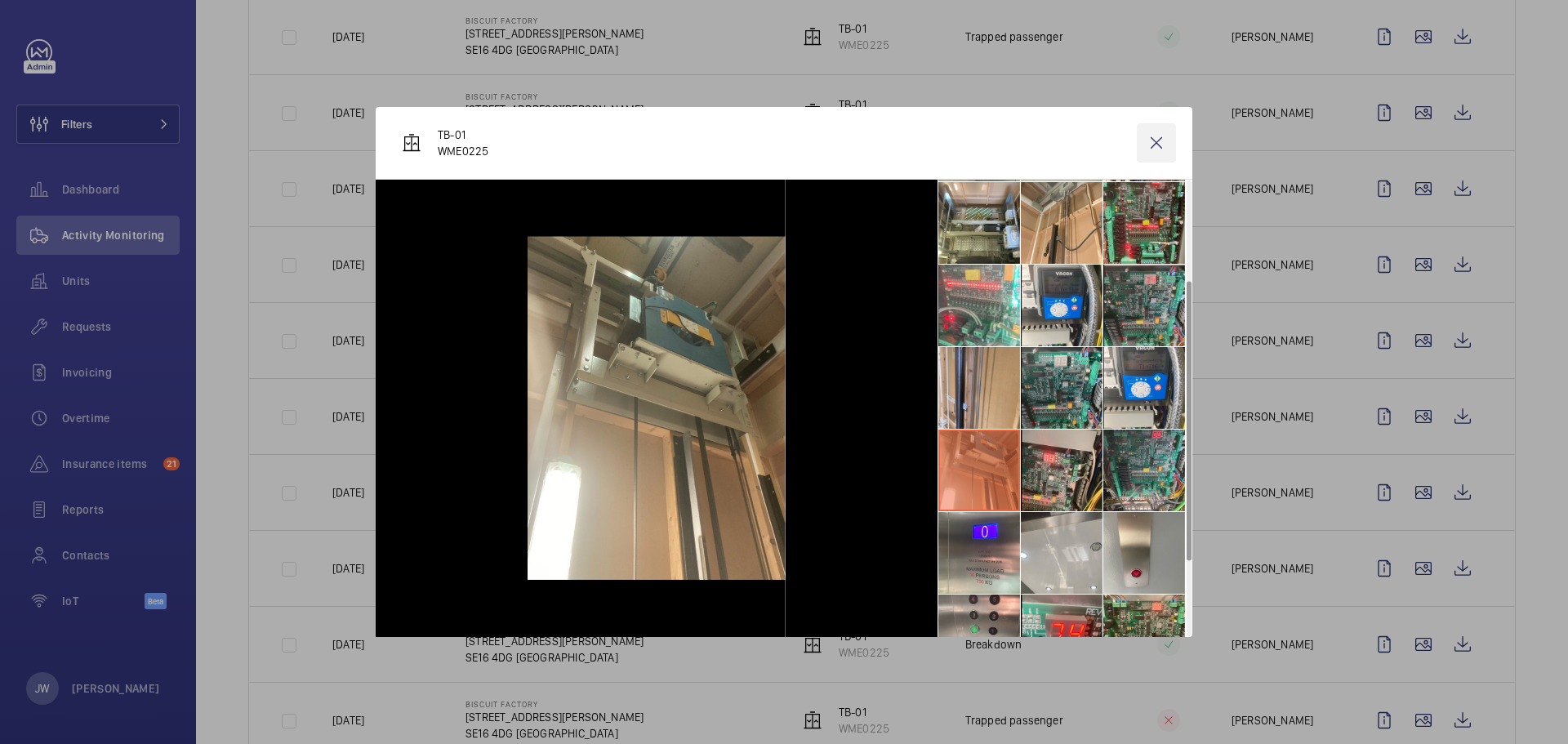
click at [1159, 142] on wm-front-icon-button at bounding box center [1156, 143] width 40 height 40
